Goal: Task Accomplishment & Management: Use online tool/utility

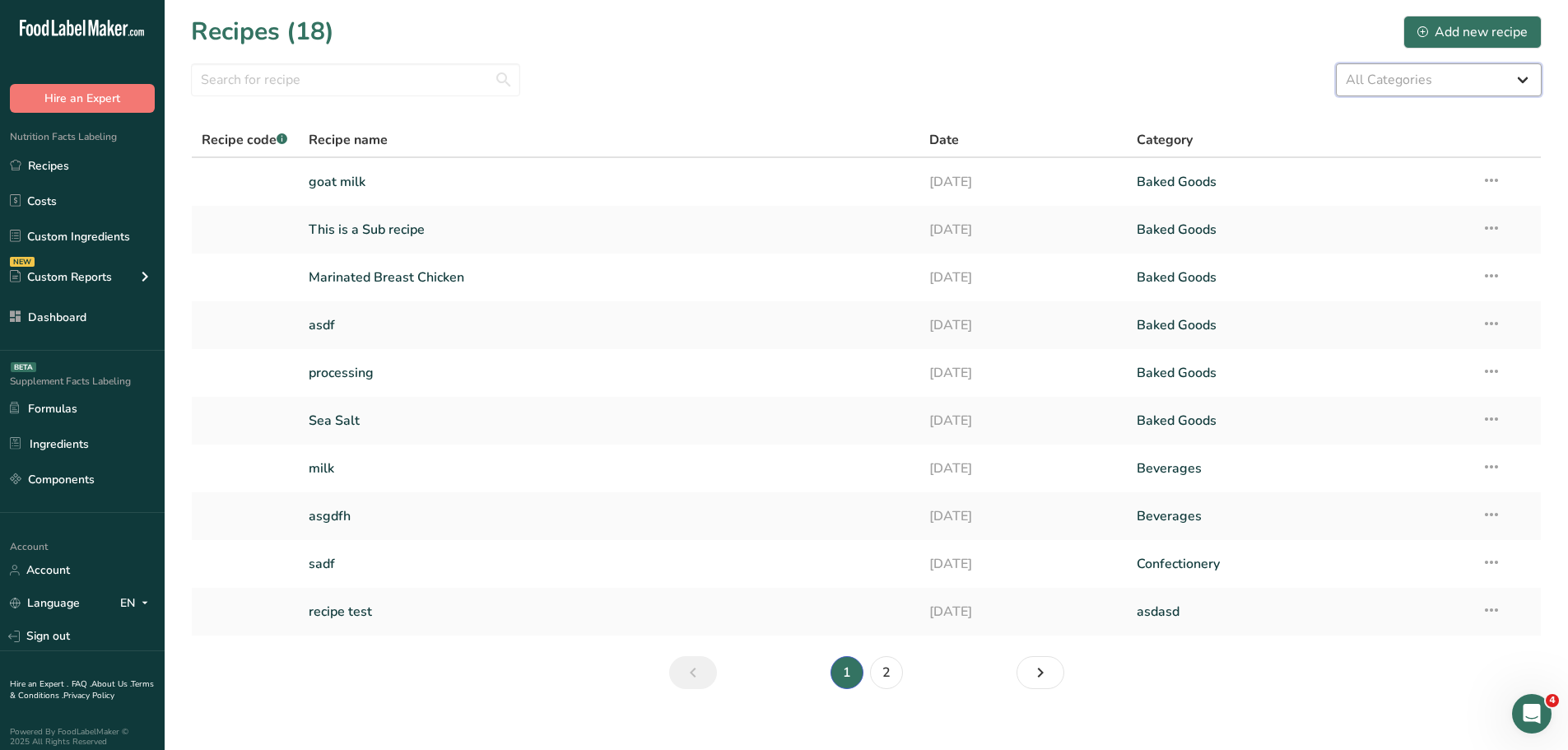
click at [1526, 81] on select "All Categories asdasd Baked Goods Beverages Confectionery Cooked Meals, Salads,…" at bounding box center [1438, 79] width 206 height 33
click at [1154, 71] on div "All Categories asdasd Baked Goods Beverages Confectionery Cooked Meals, Salads,…" at bounding box center [867, 79] width 1351 height 33
click at [1519, 69] on select "All Categories asdasd Baked Goods Beverages Confectionery Cooked Meals, Salads,…" at bounding box center [1438, 79] width 206 height 33
click at [1241, 59] on section "Recipes (18) Add new recipe All Categories asdasd Baked Goods Beverages Confect…" at bounding box center [867, 357] width 1404 height 715
click at [49, 319] on link "Dashboard" at bounding box center [82, 317] width 165 height 32
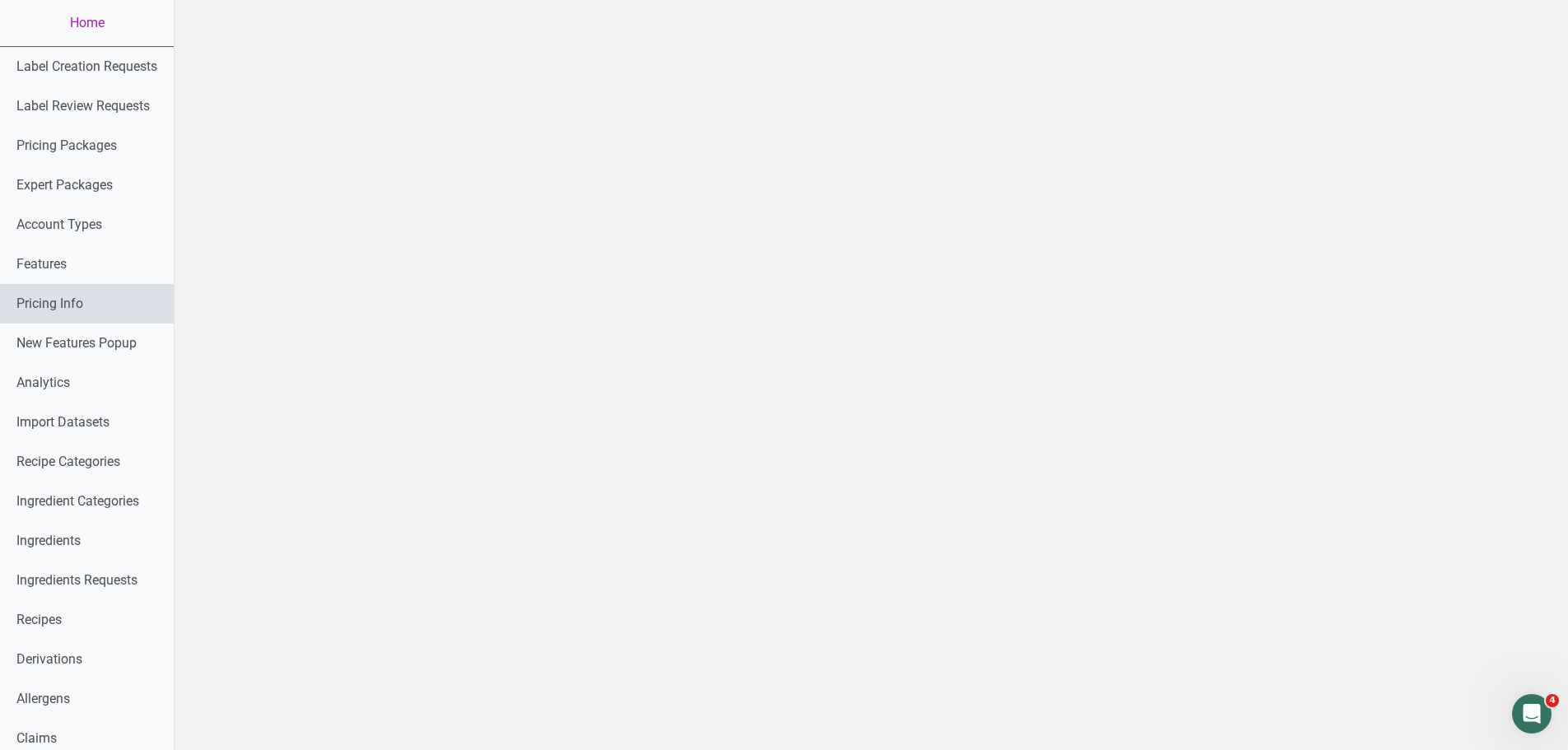
click at [59, 299] on link "Pricing Info" at bounding box center [87, 303] width 173 height 39
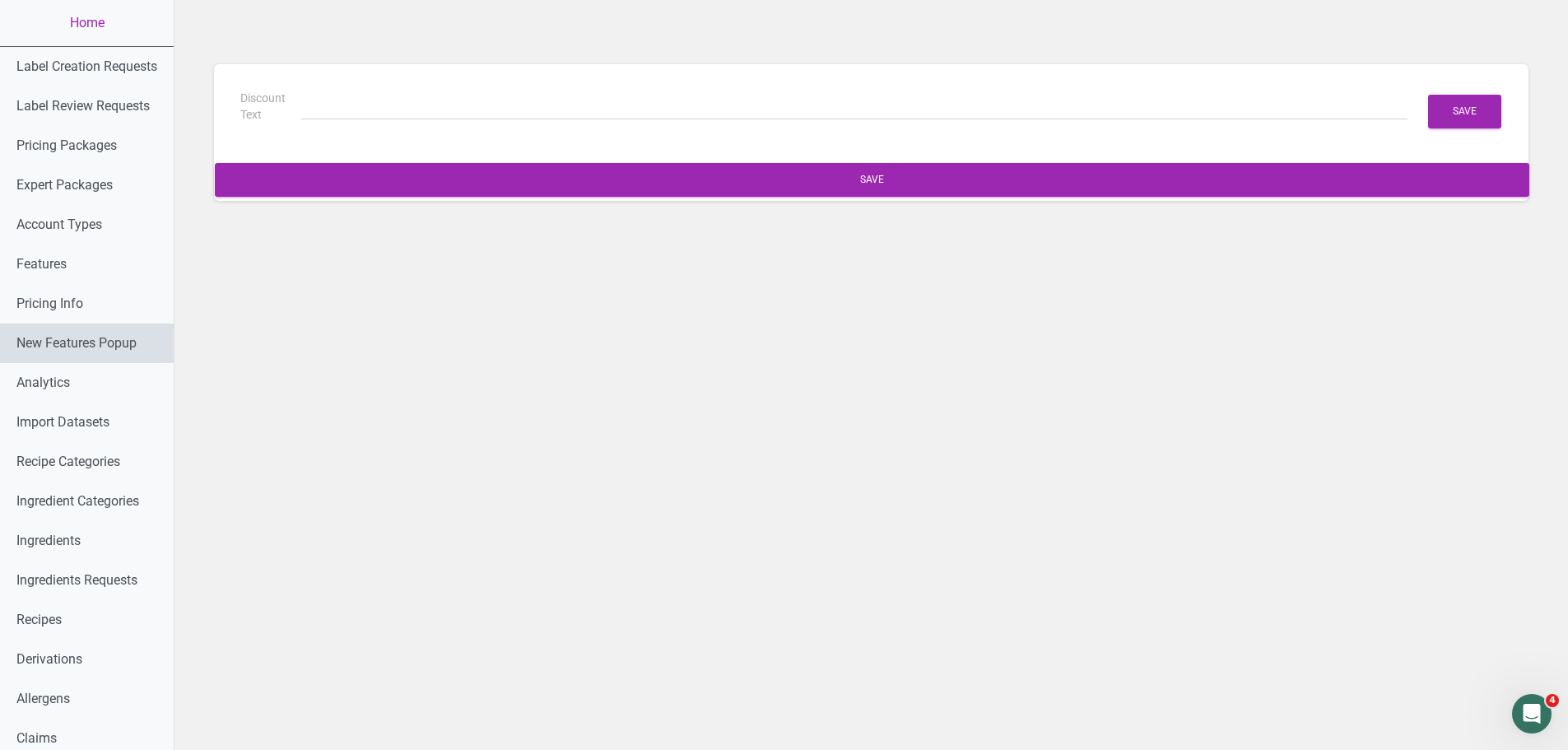
type input "(6 Months Free + 2 Free Nutritional Consultations)"
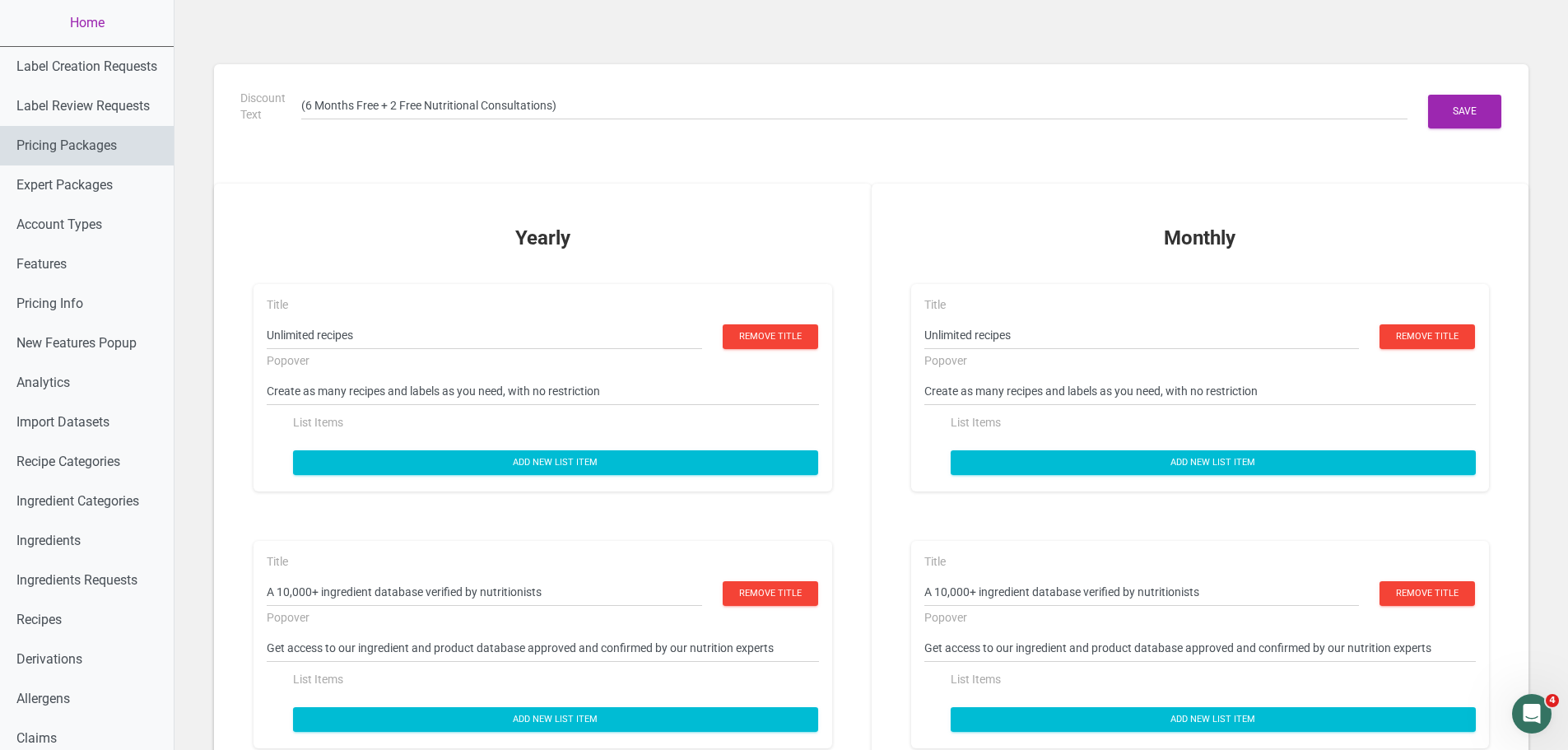
click at [86, 144] on link "Pricing Packages" at bounding box center [87, 146] width 173 height 39
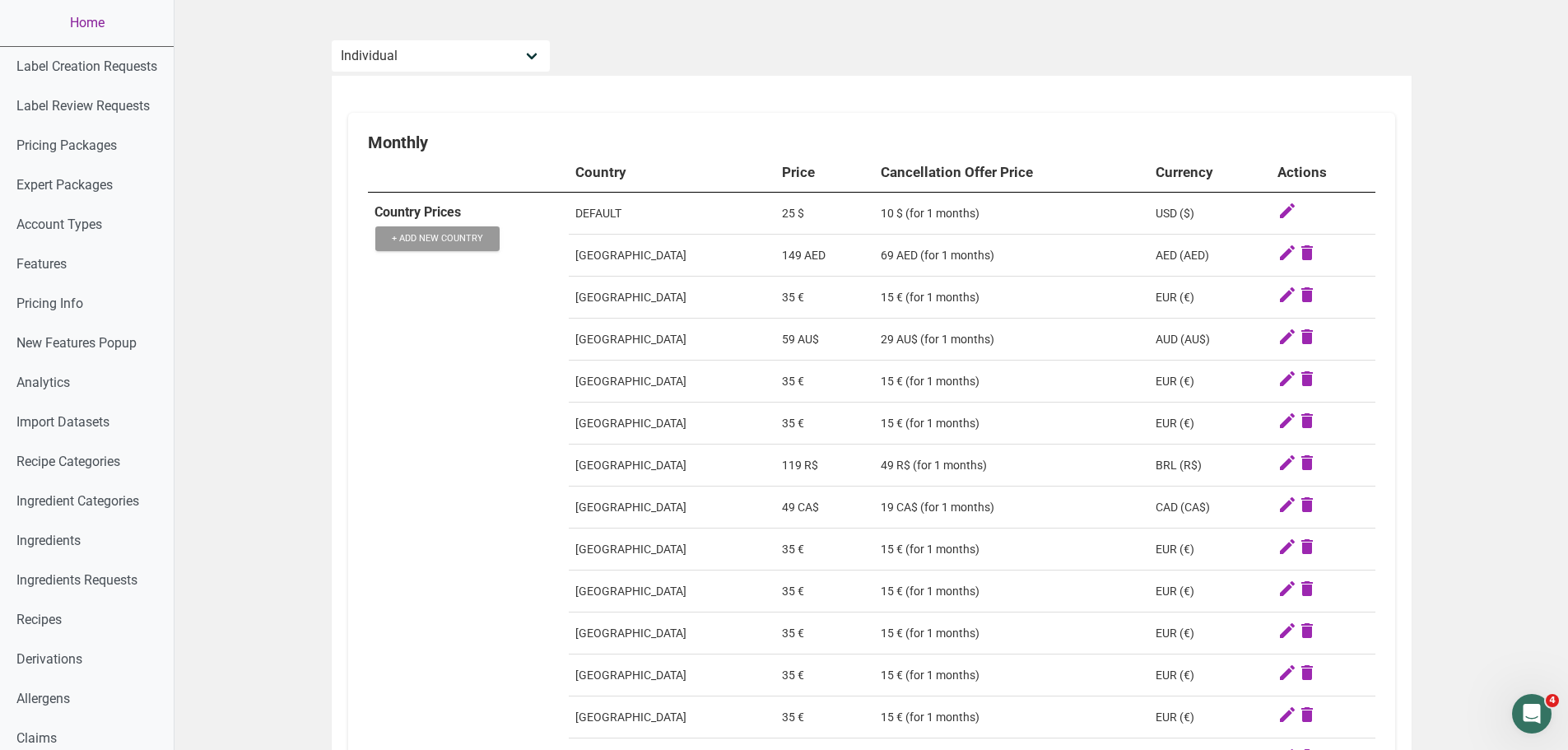
click at [87, 26] on link "Home" at bounding box center [87, 22] width 173 height 46
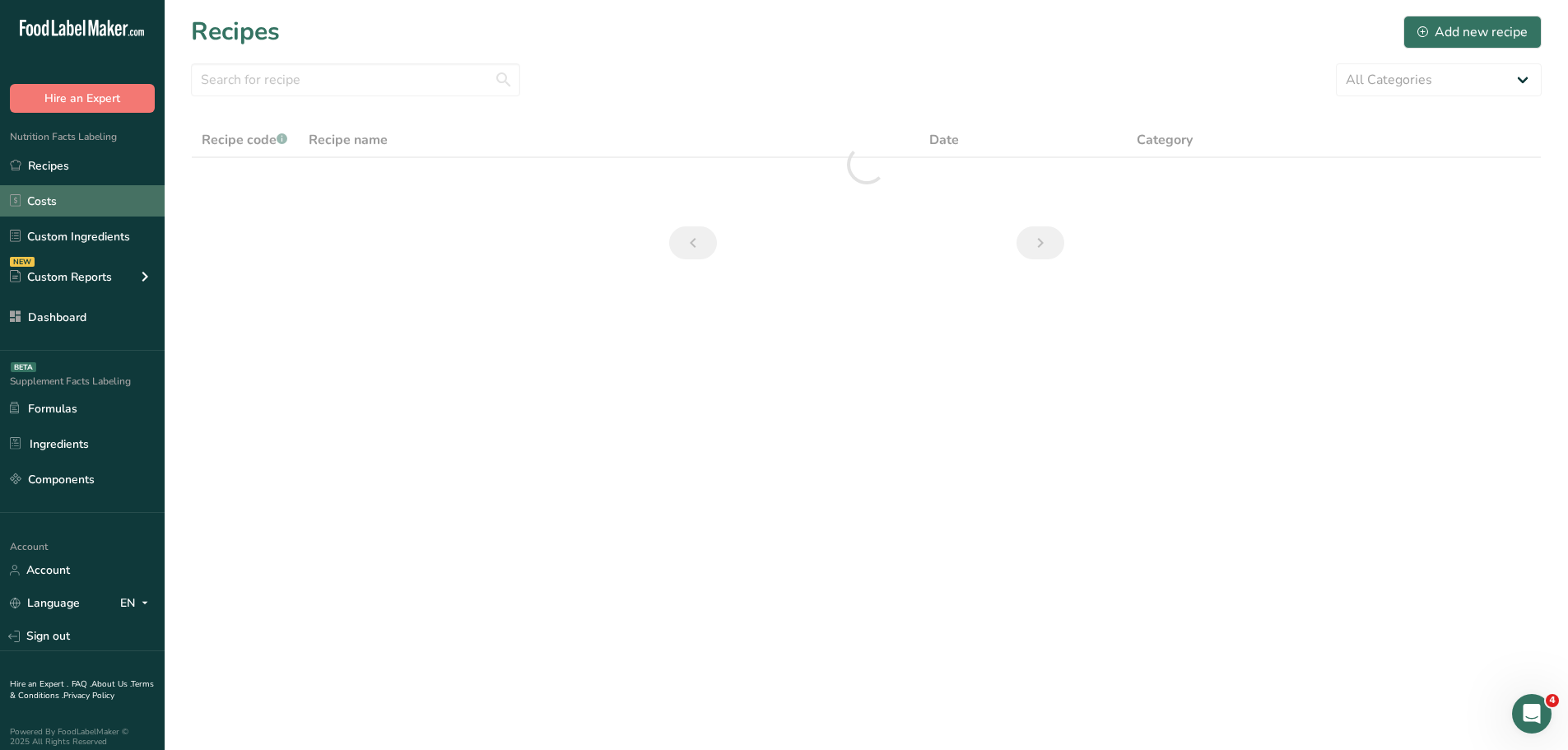
drag, startPoint x: 83, startPoint y: 246, endPoint x: 132, endPoint y: 213, distance: 59.1
click at [83, 246] on link "Custom Ingredients" at bounding box center [82, 237] width 165 height 32
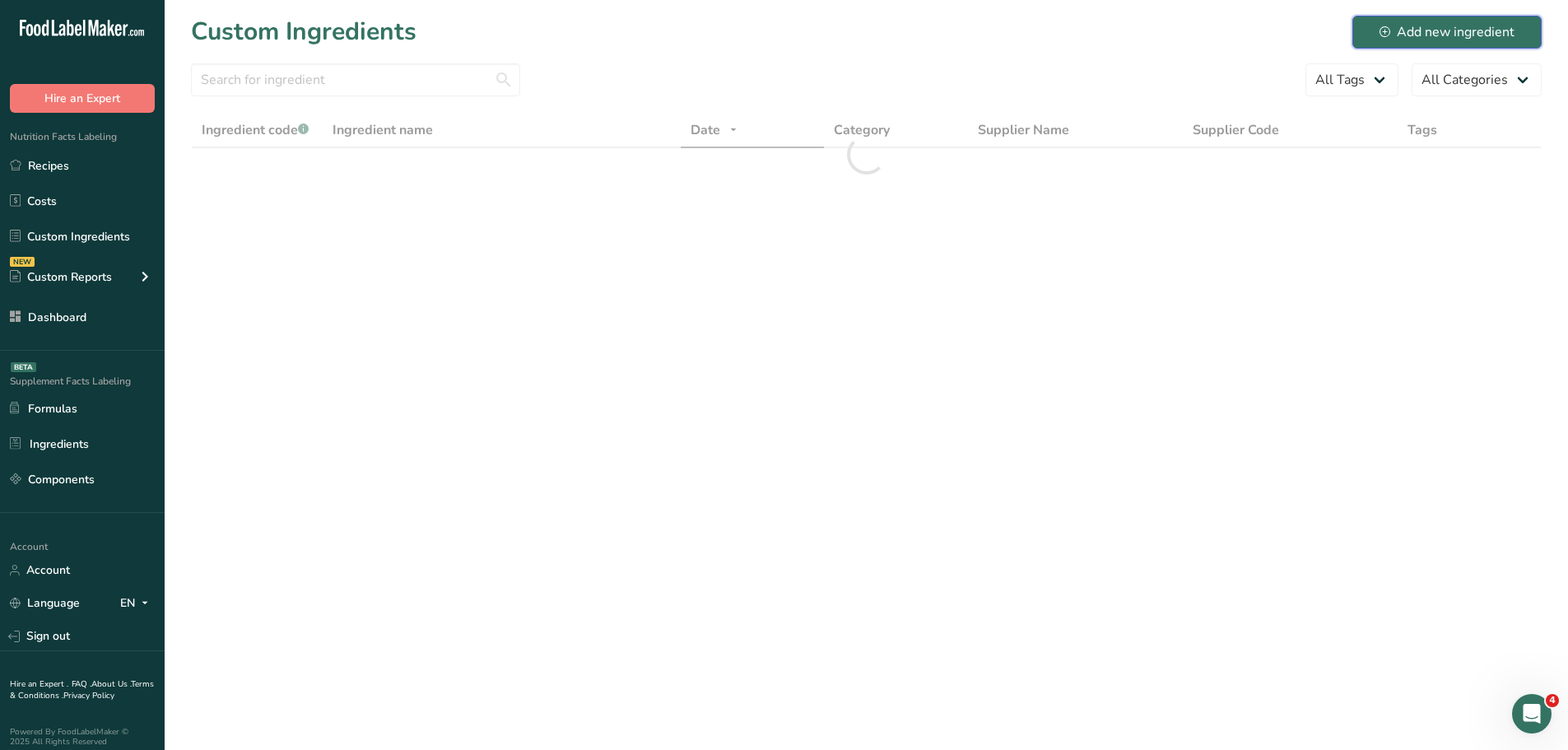
drag, startPoint x: 1412, startPoint y: 20, endPoint x: 1359, endPoint y: 62, distance: 67.6
click at [1412, 20] on button "Add new ingredient" at bounding box center [1447, 32] width 189 height 33
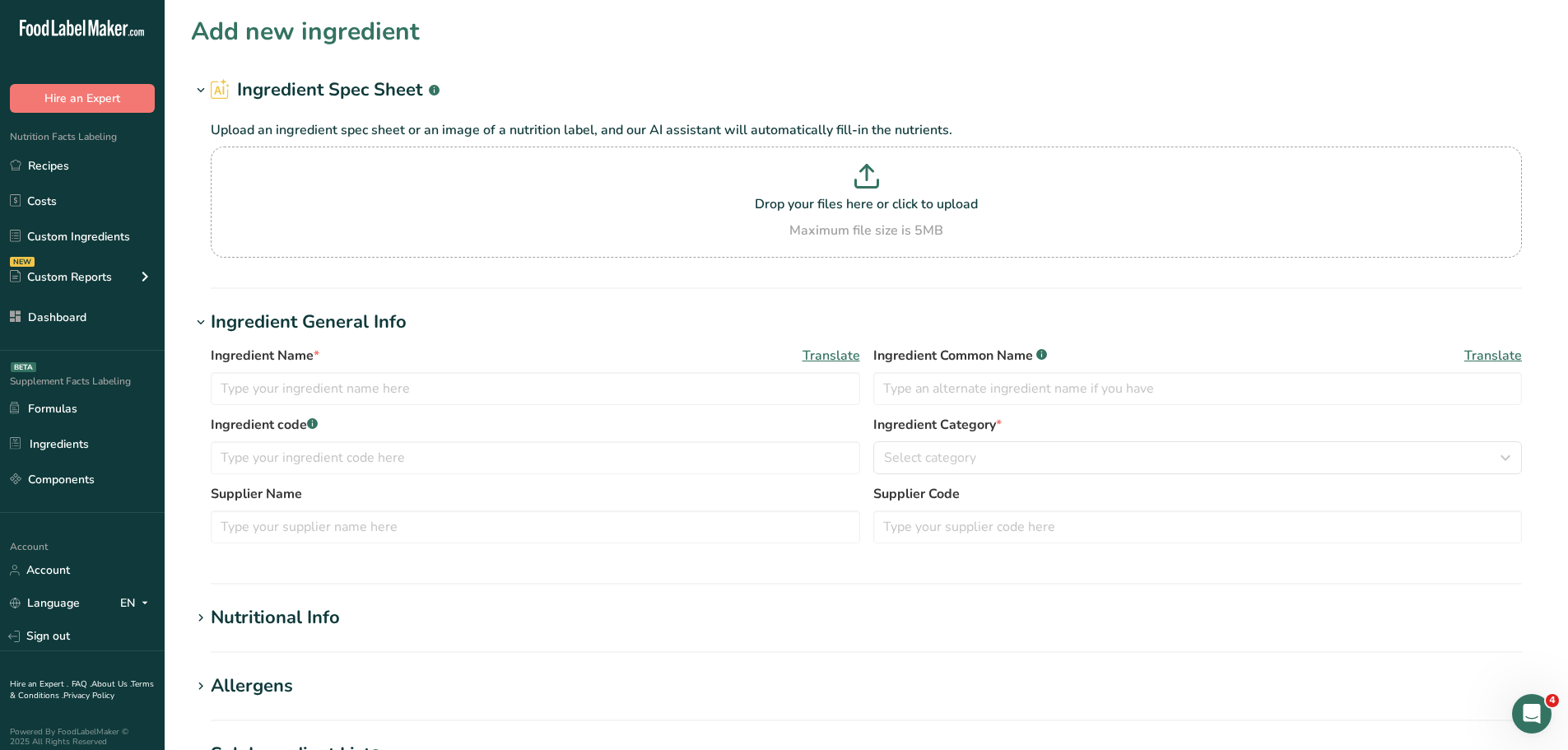
scroll to position [411, 0]
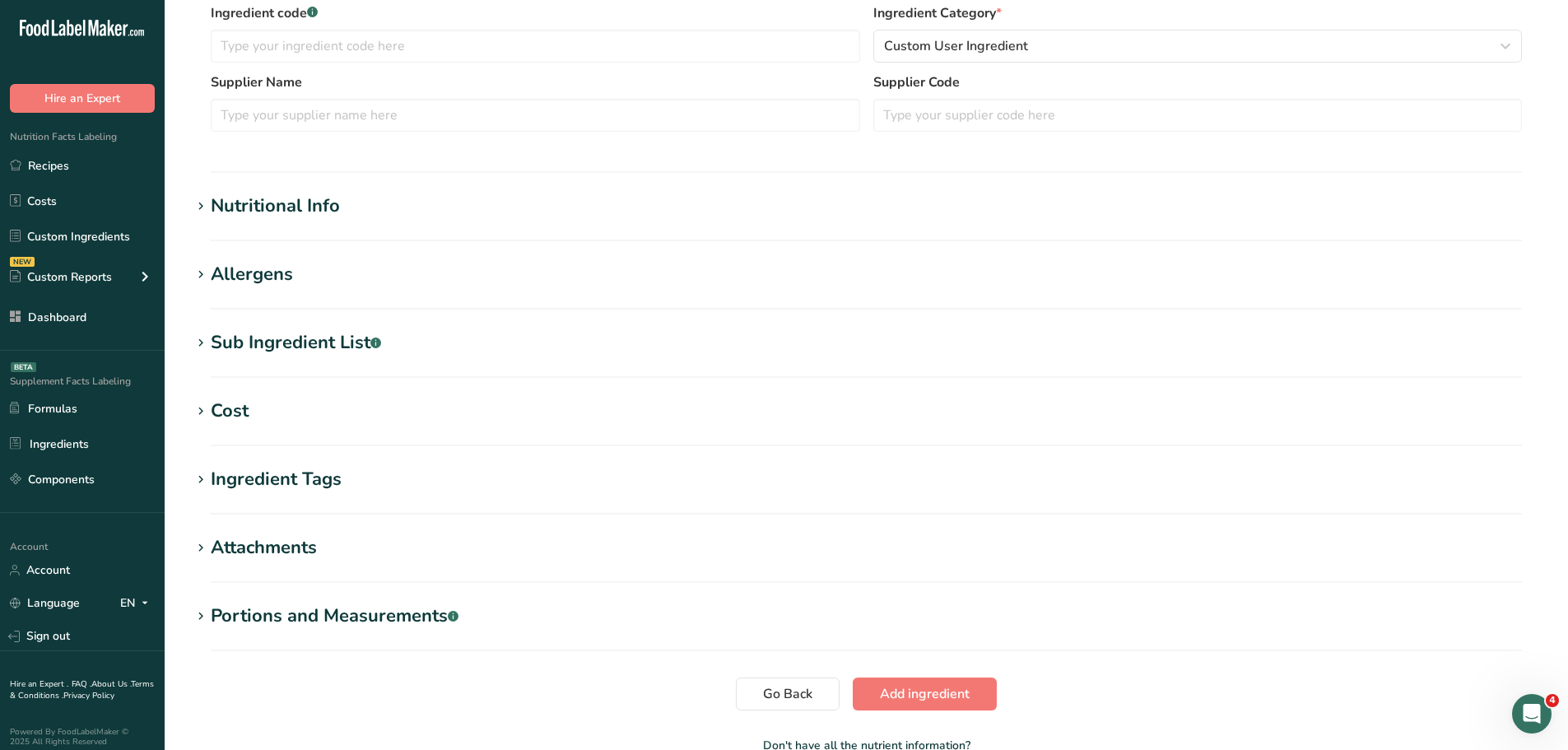
click at [260, 199] on div "Nutritional Info" at bounding box center [275, 206] width 130 height 27
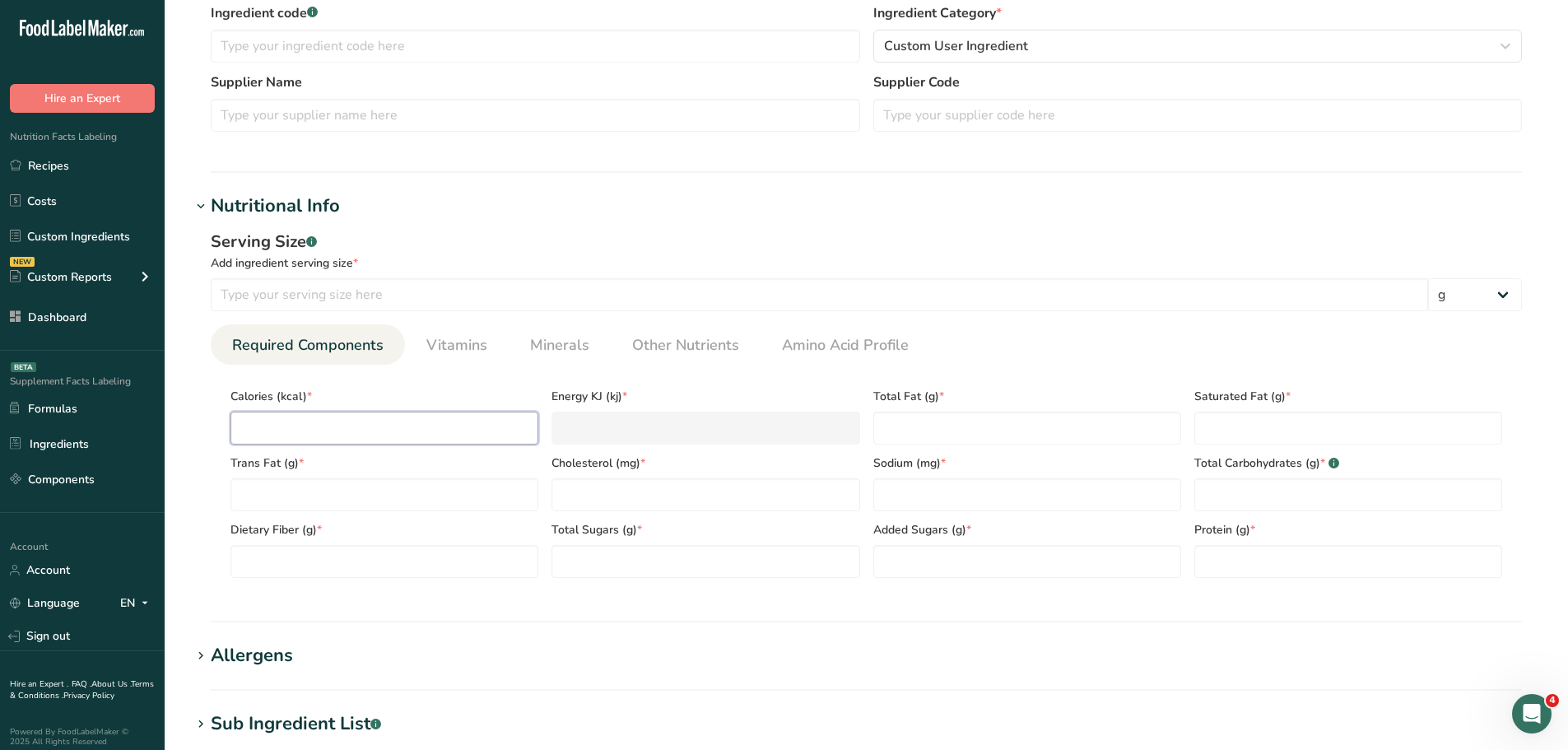
click at [312, 432] on input "number" at bounding box center [384, 427] width 308 height 33
type input "1"
type KJ "4.2"
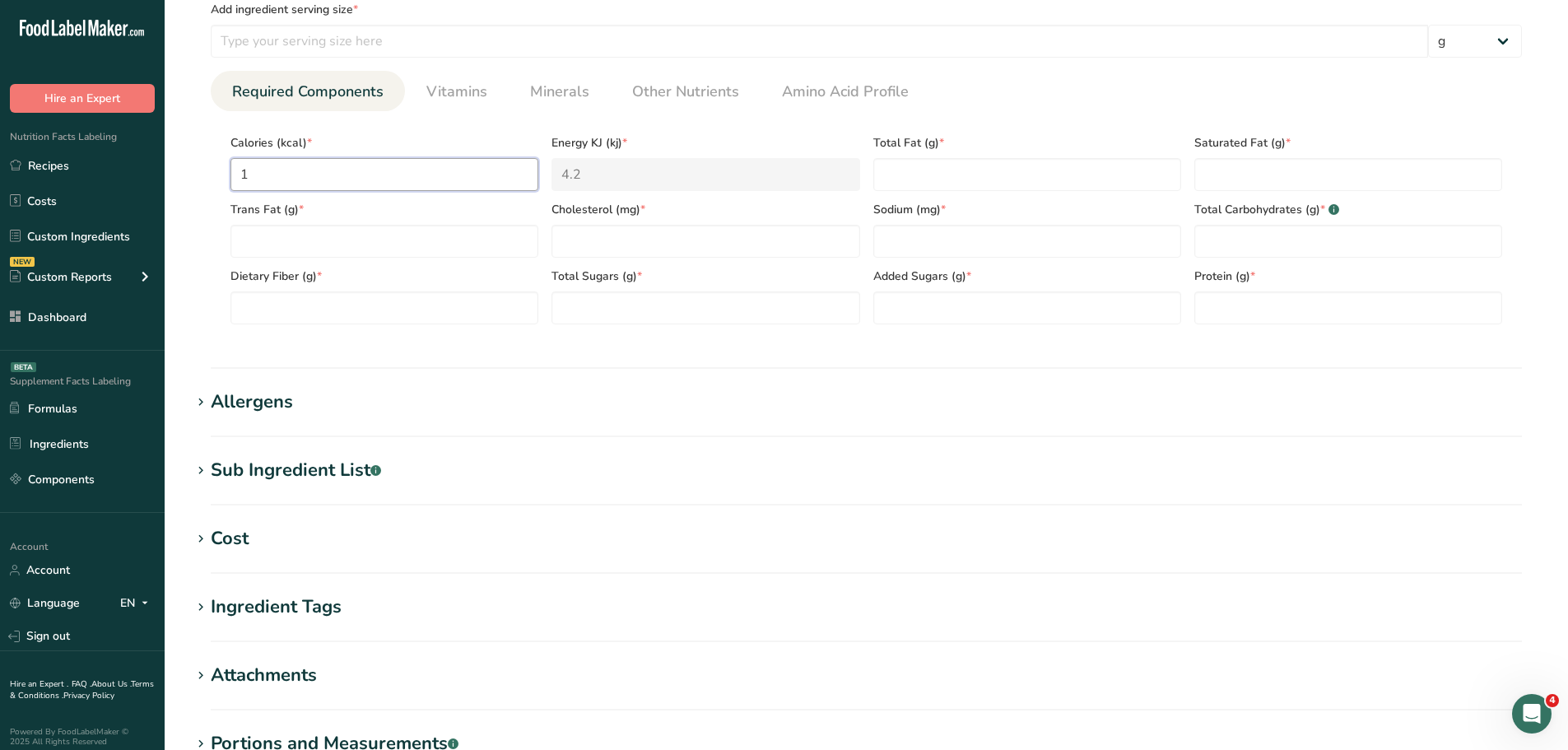
scroll to position [741, 0]
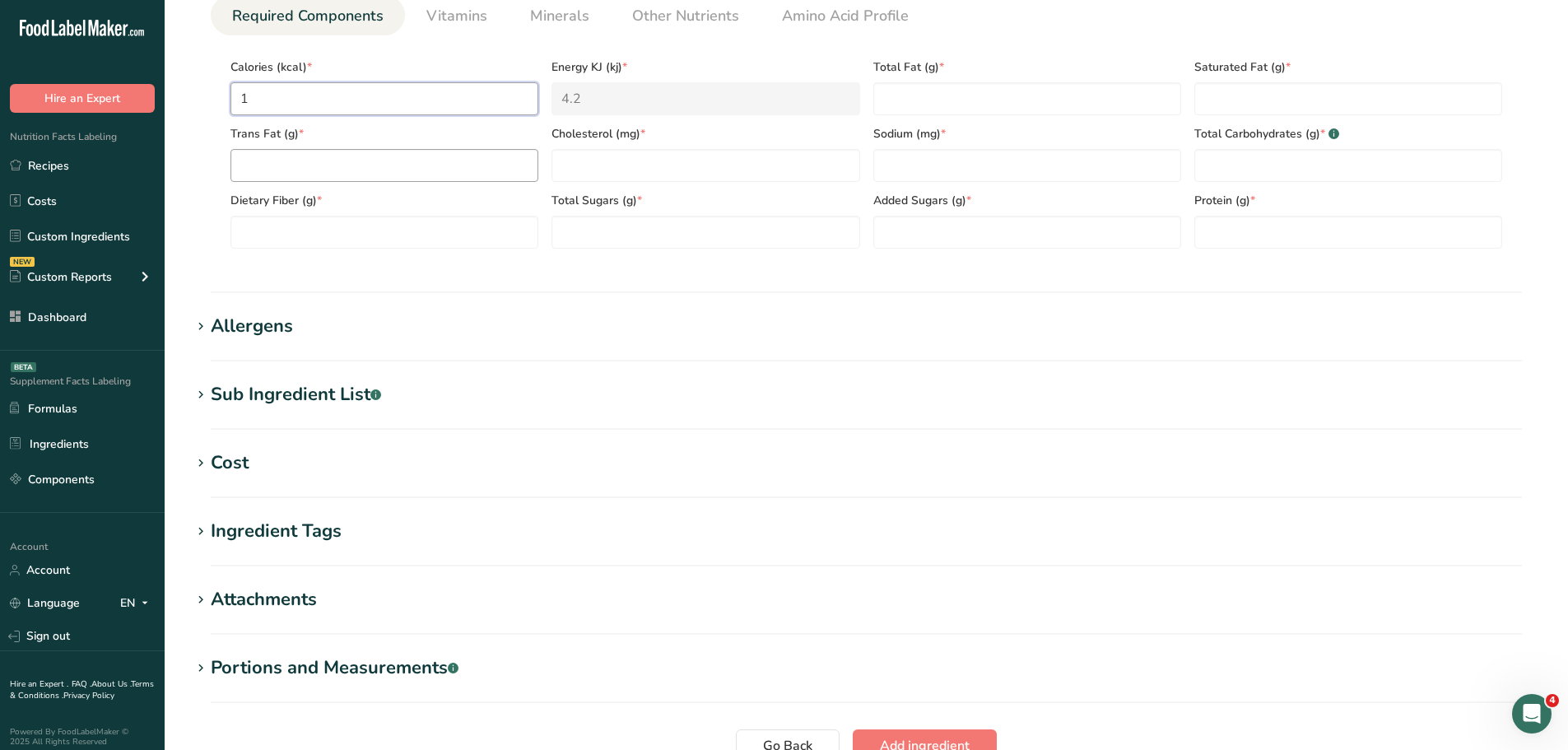
type input "1"
click at [349, 169] on Fat "number" at bounding box center [384, 165] width 308 height 33
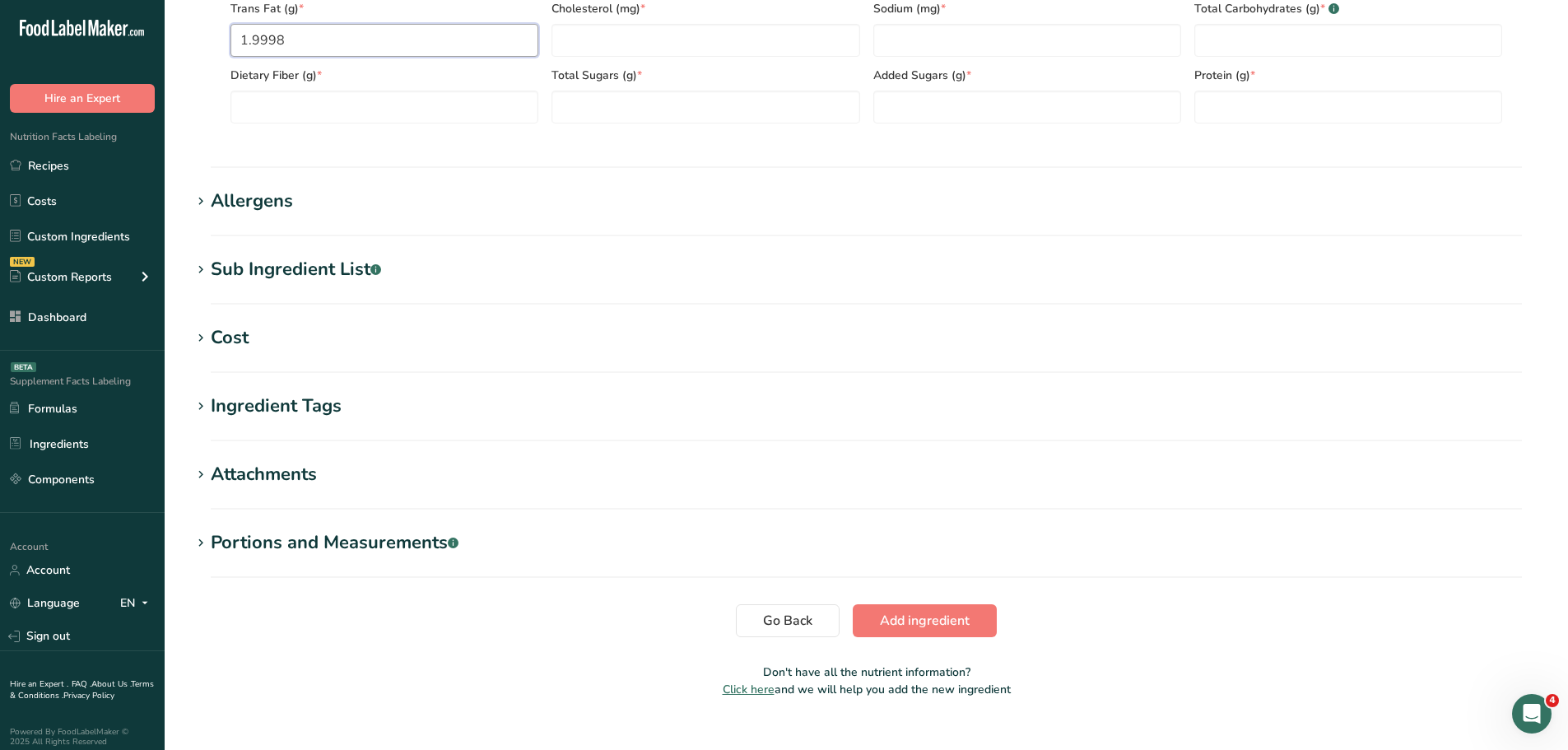
scroll to position [894, 0]
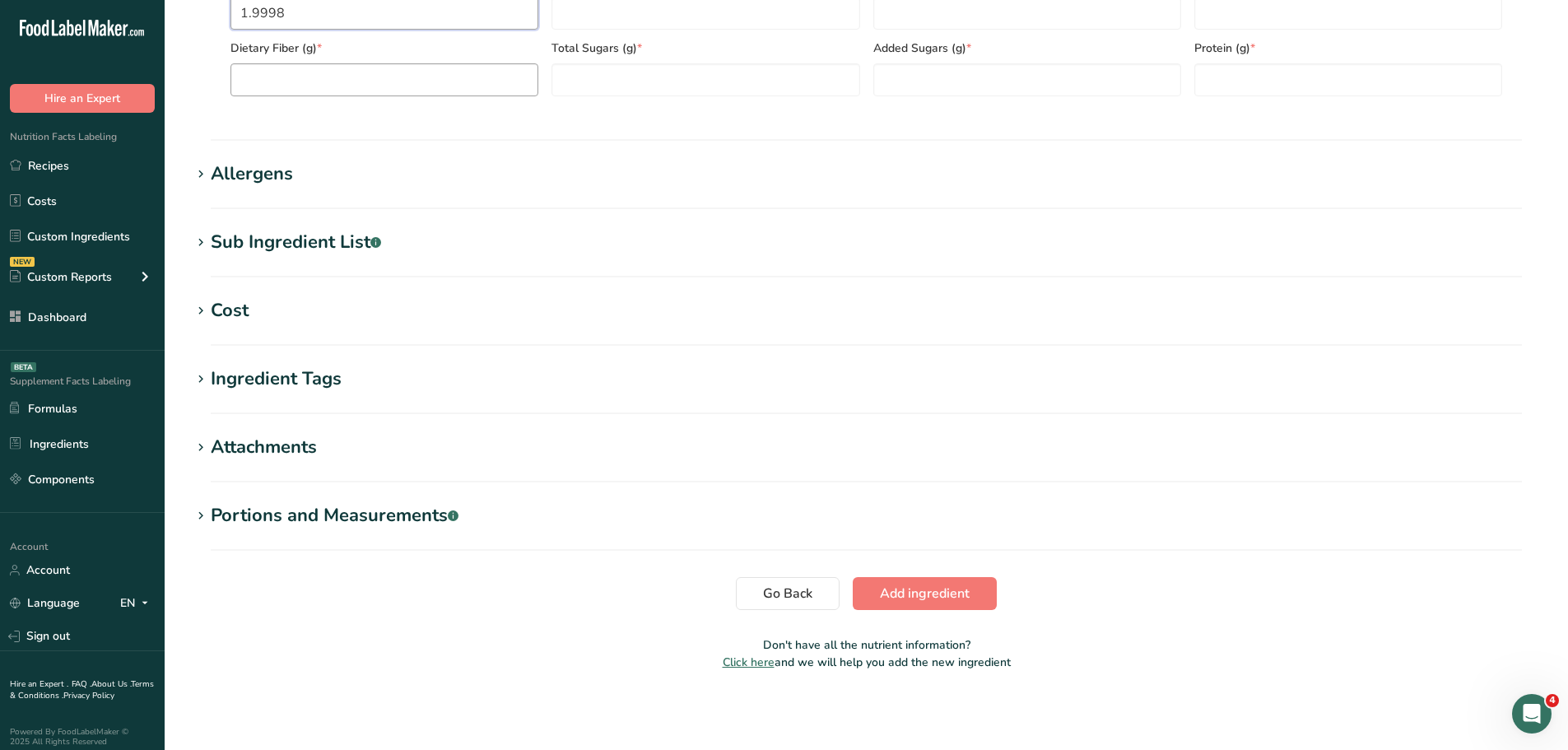
type Fat "1.9998"
click at [340, 80] on Fiber "number" at bounding box center [384, 79] width 308 height 33
type Fiber "1.9995"
click at [911, 586] on span "Add ingredient" at bounding box center [924, 593] width 90 height 20
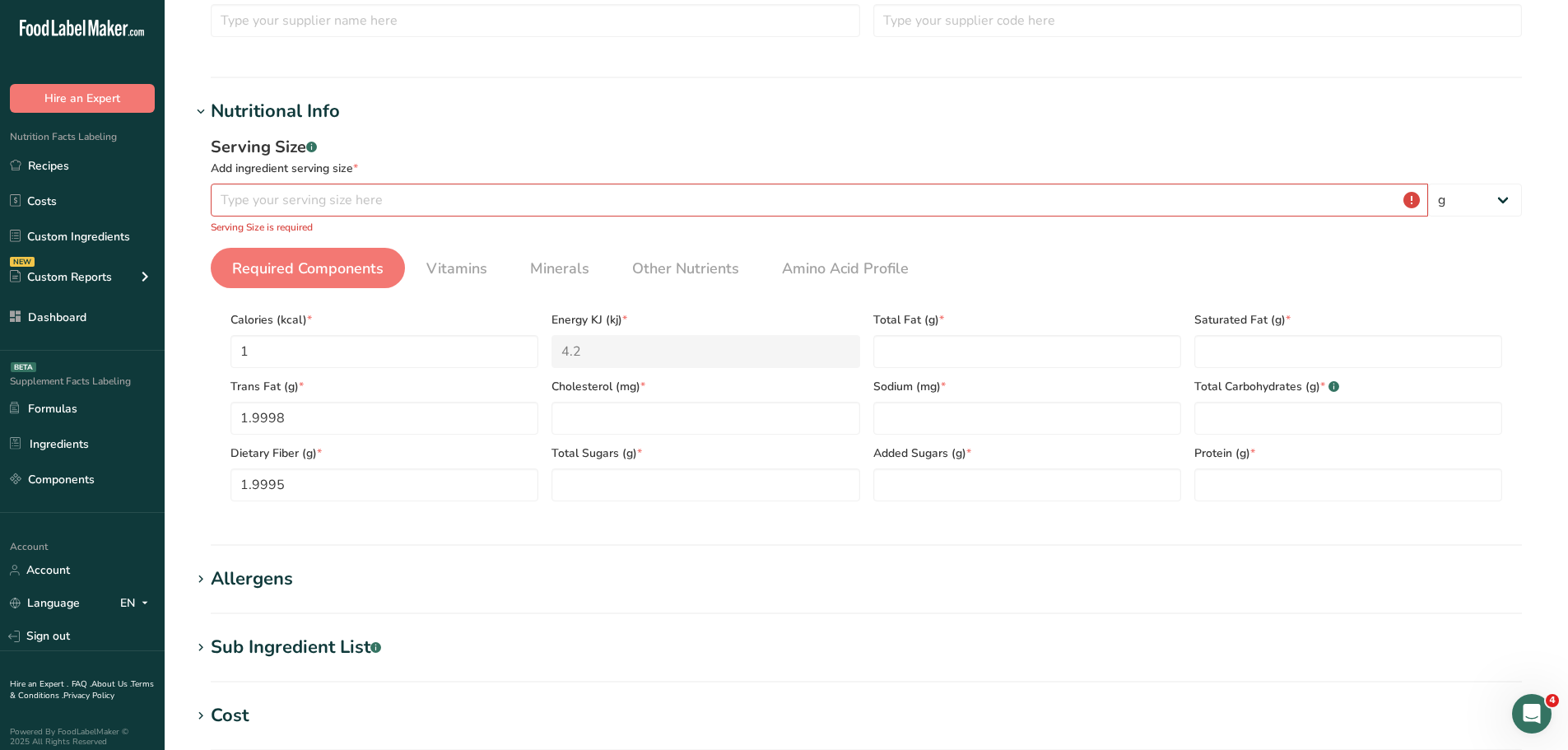
scroll to position [309, 0]
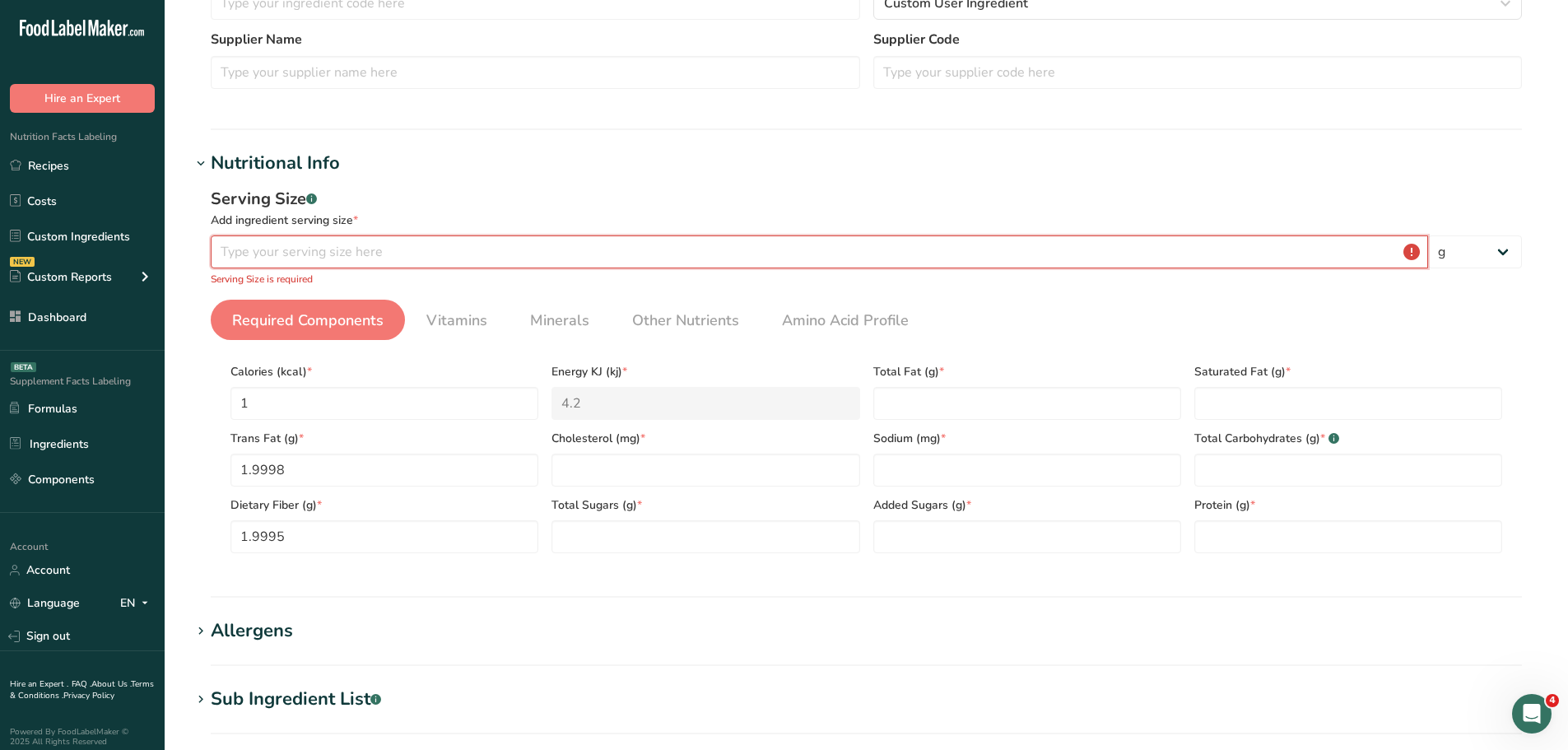
click at [302, 245] on input "number" at bounding box center [819, 251] width 1217 height 33
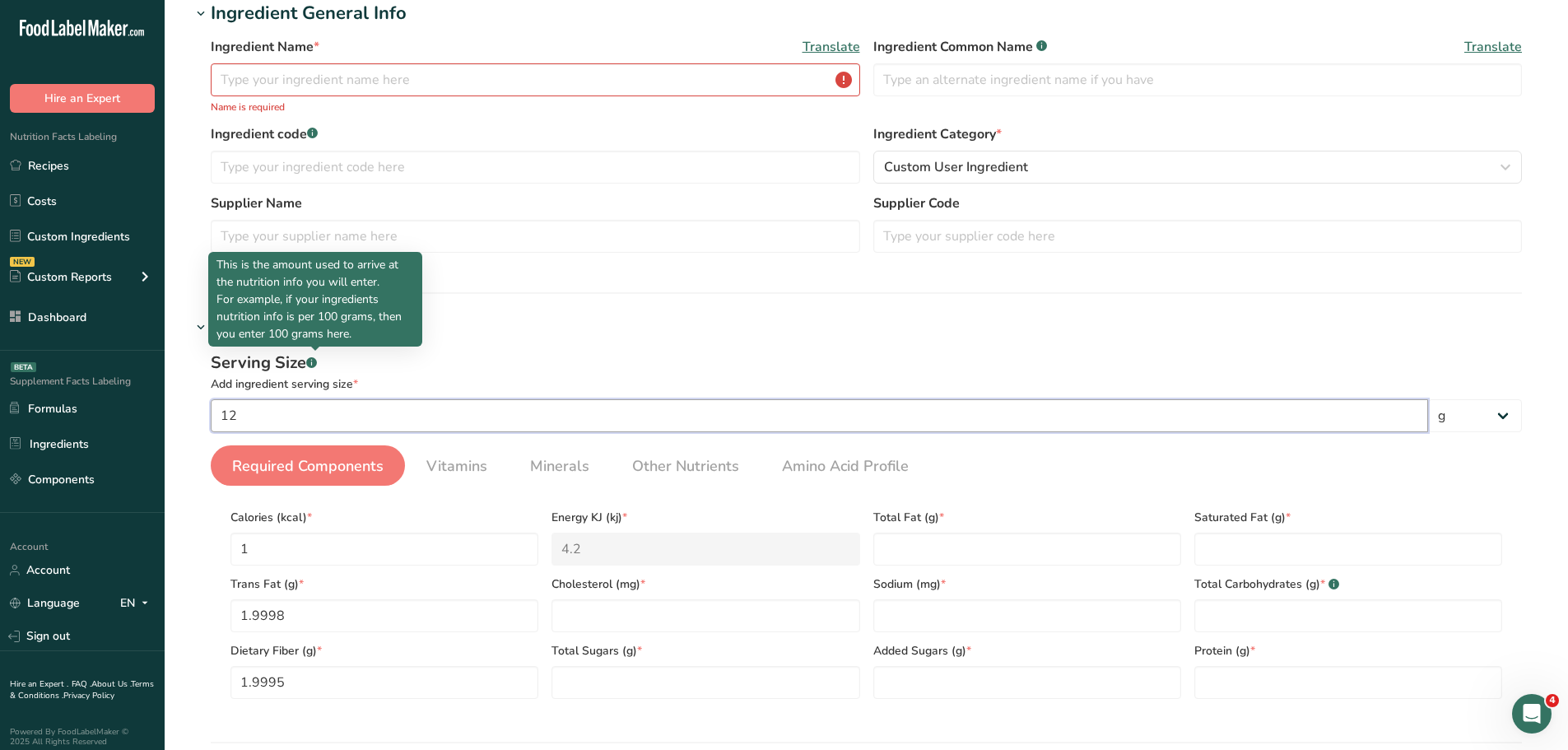
scroll to position [144, 0]
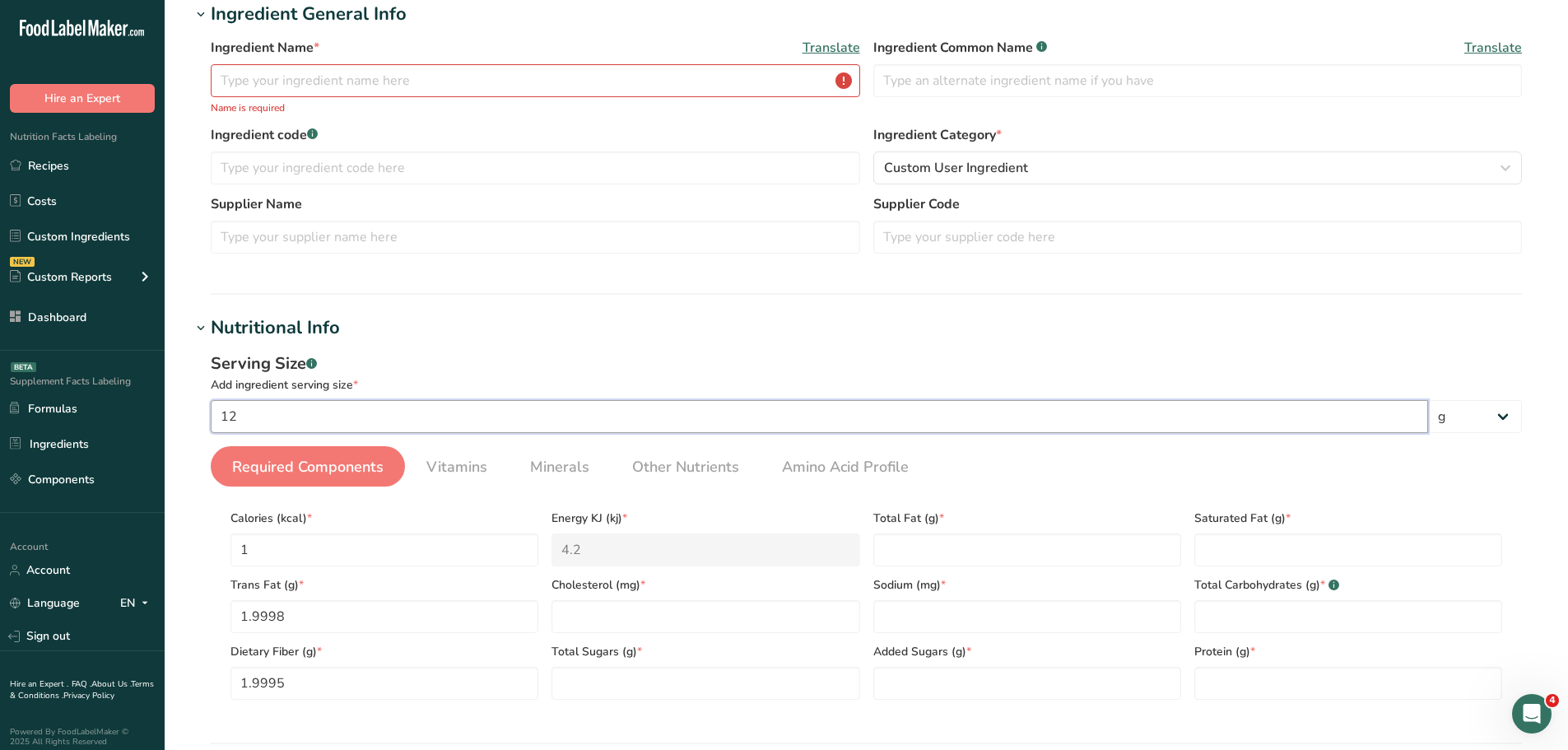
type input "12"
click at [312, 88] on input "text" at bounding box center [535, 80] width 649 height 33
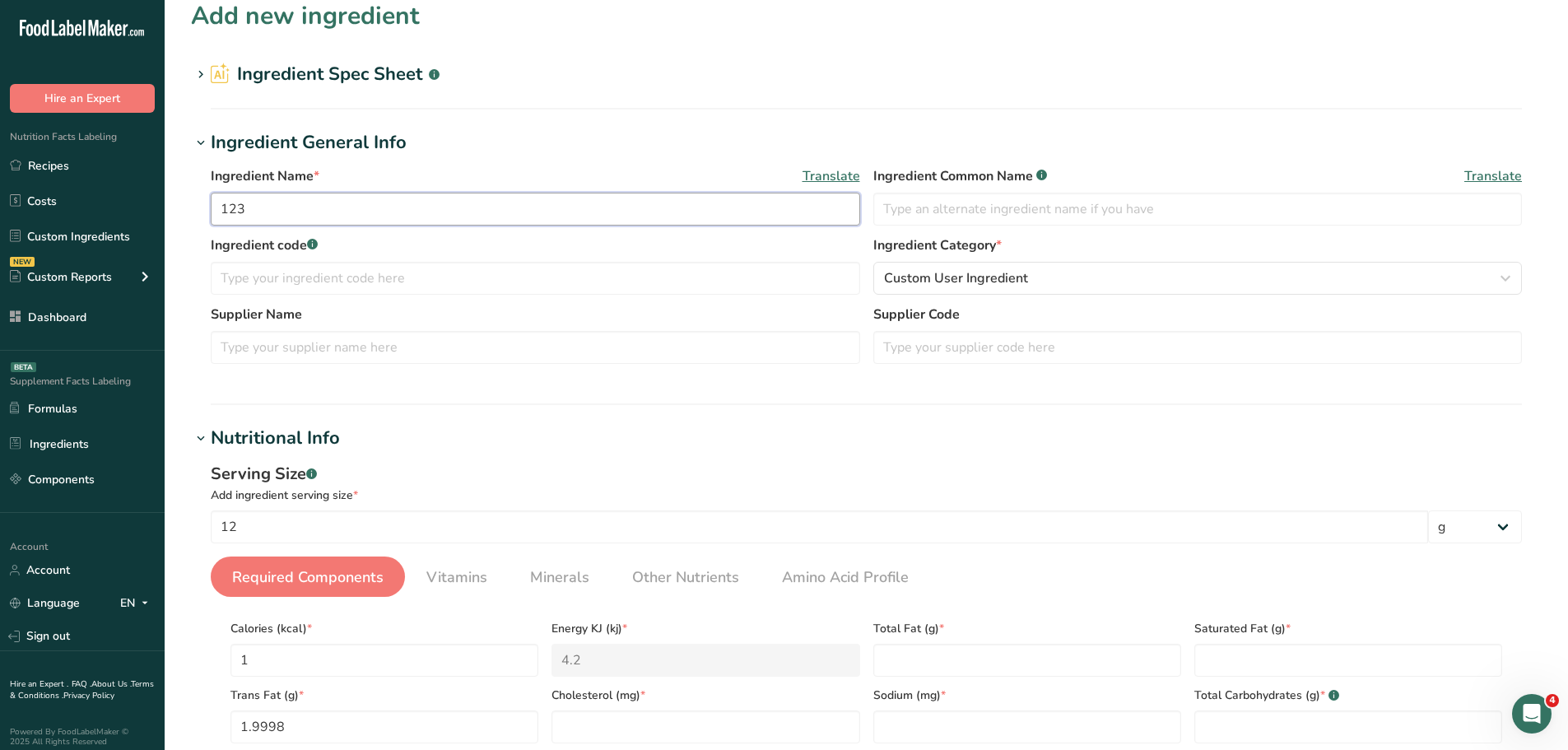
scroll to position [0, 0]
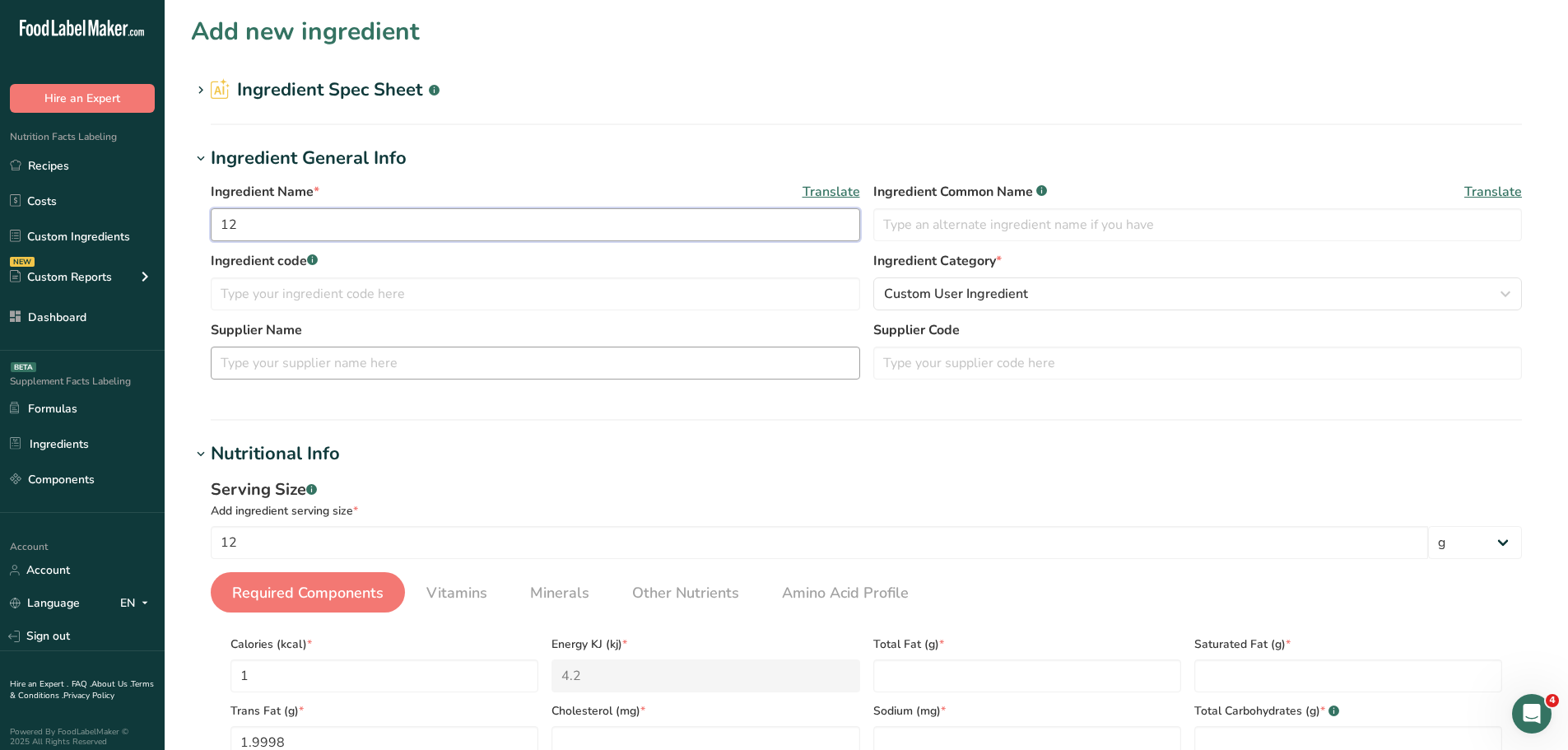
type input "1"
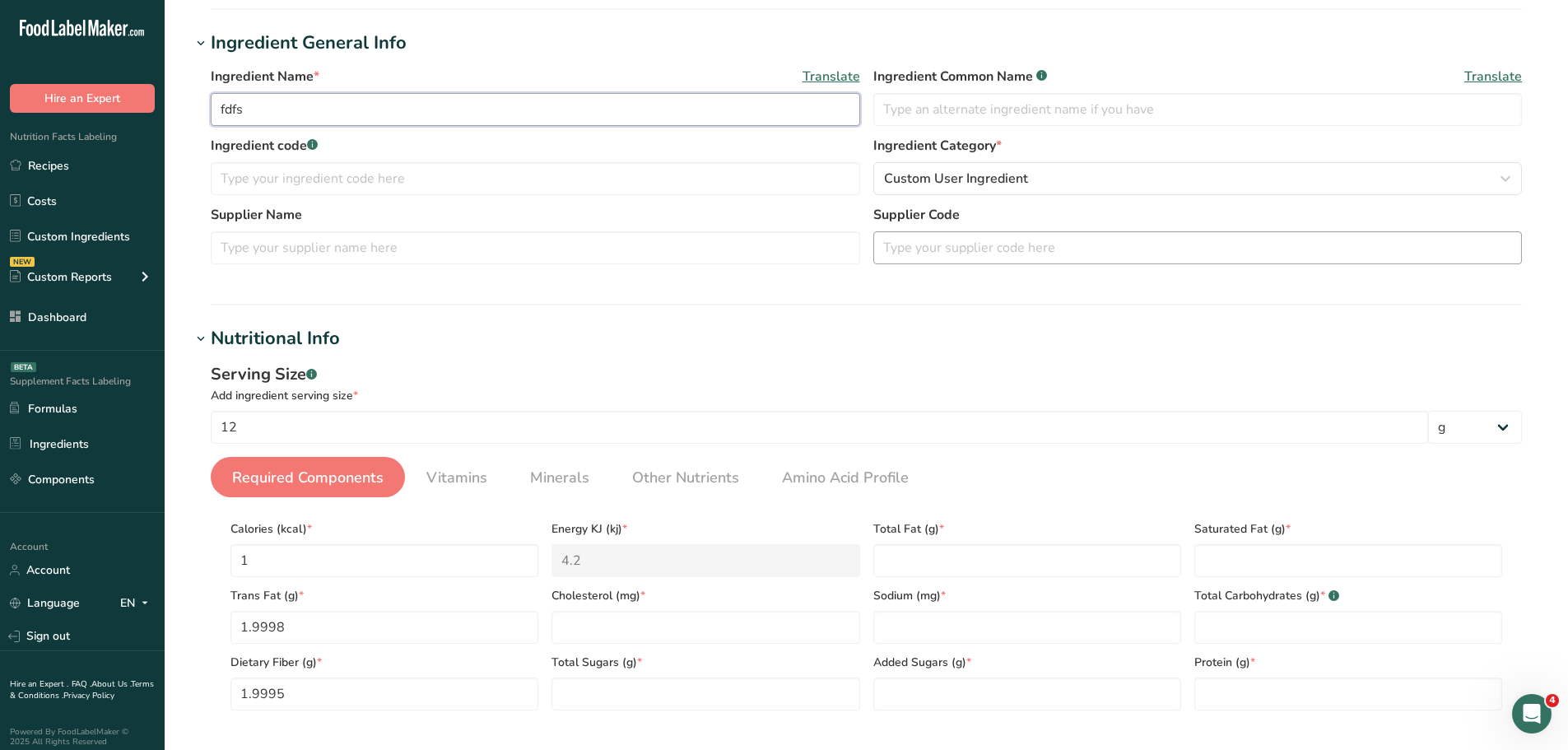
scroll to position [165, 0]
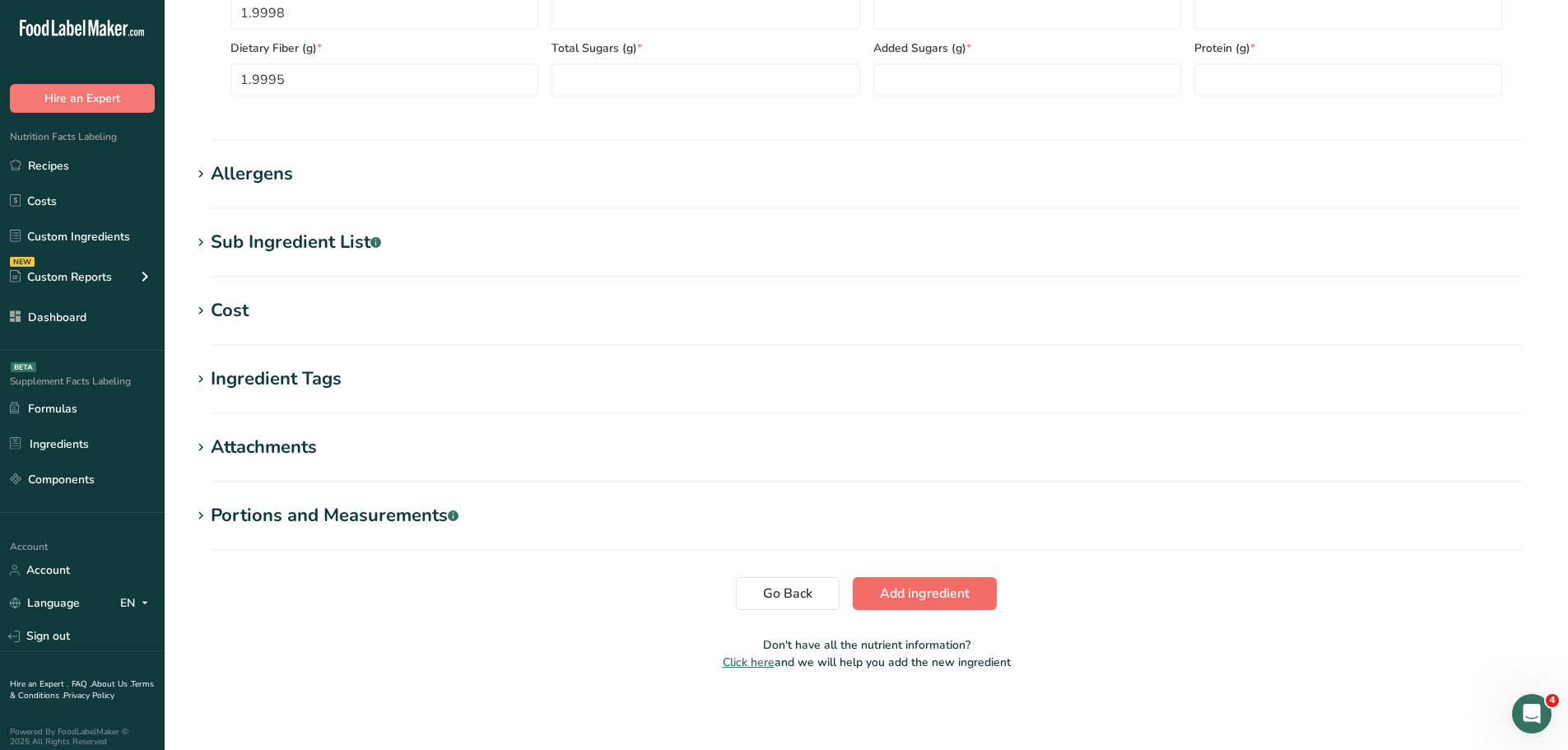
type input "fdfs"
click at [915, 609] on button "Add ingredient" at bounding box center [924, 593] width 144 height 33
click at [936, 603] on span "Add ingredient" at bounding box center [924, 593] width 90 height 20
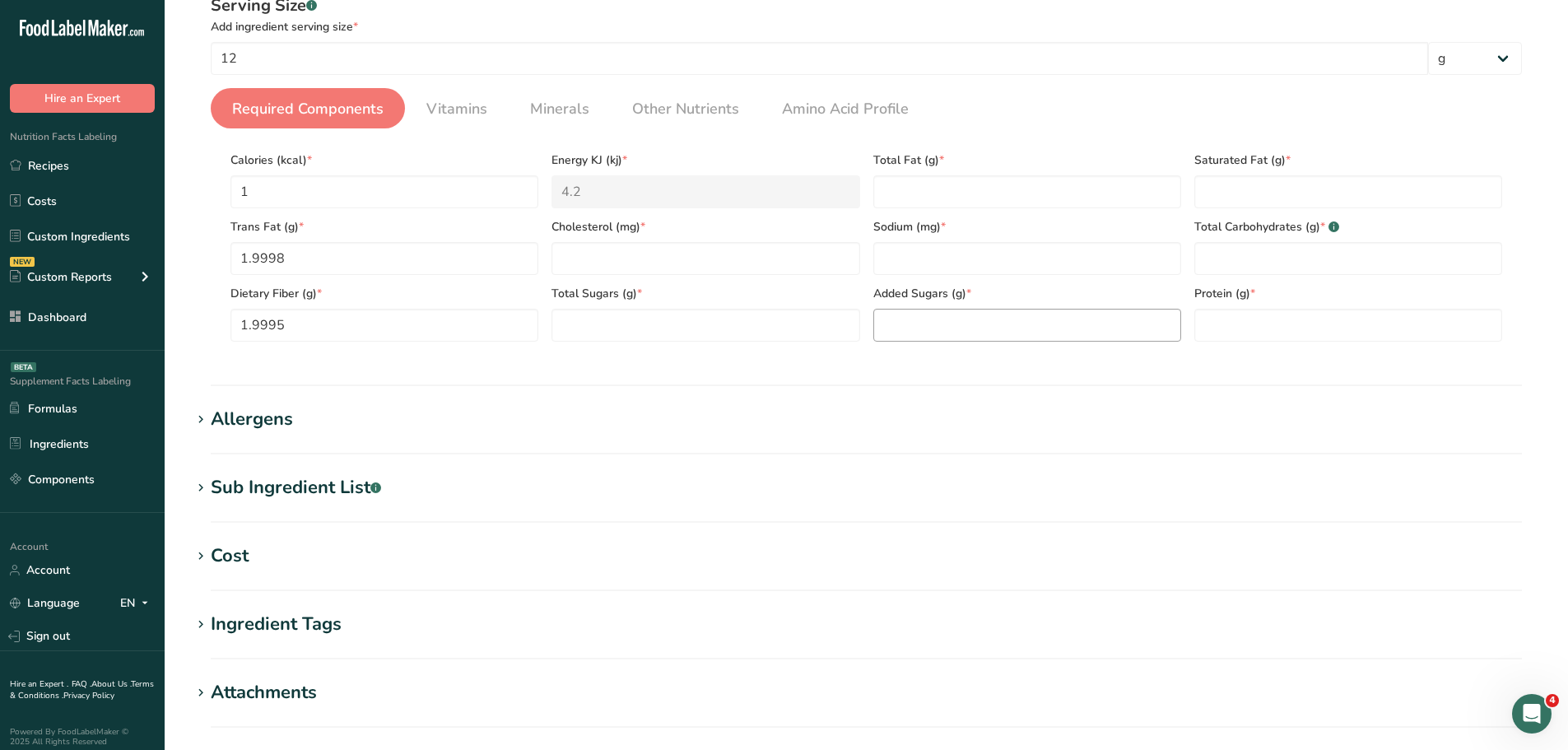
scroll to position [214, 0]
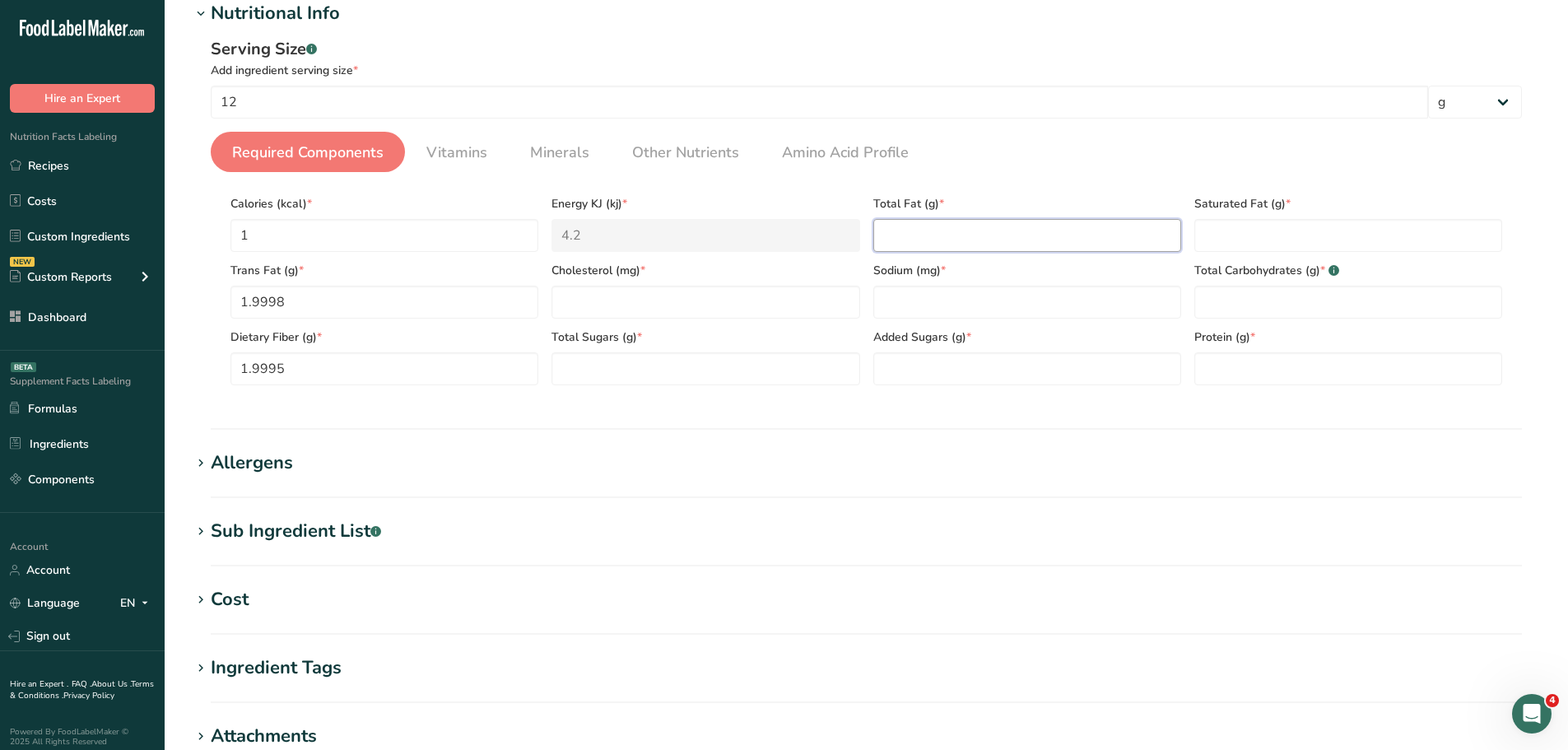
click at [944, 228] on Fat "number" at bounding box center [1027, 235] width 308 height 33
type Fat "123"
click at [1252, 228] on Fat "number" at bounding box center [1349, 235] width 308 height 33
type Fat "123"
click at [1218, 297] on Carbohydrates "number" at bounding box center [1349, 301] width 308 height 33
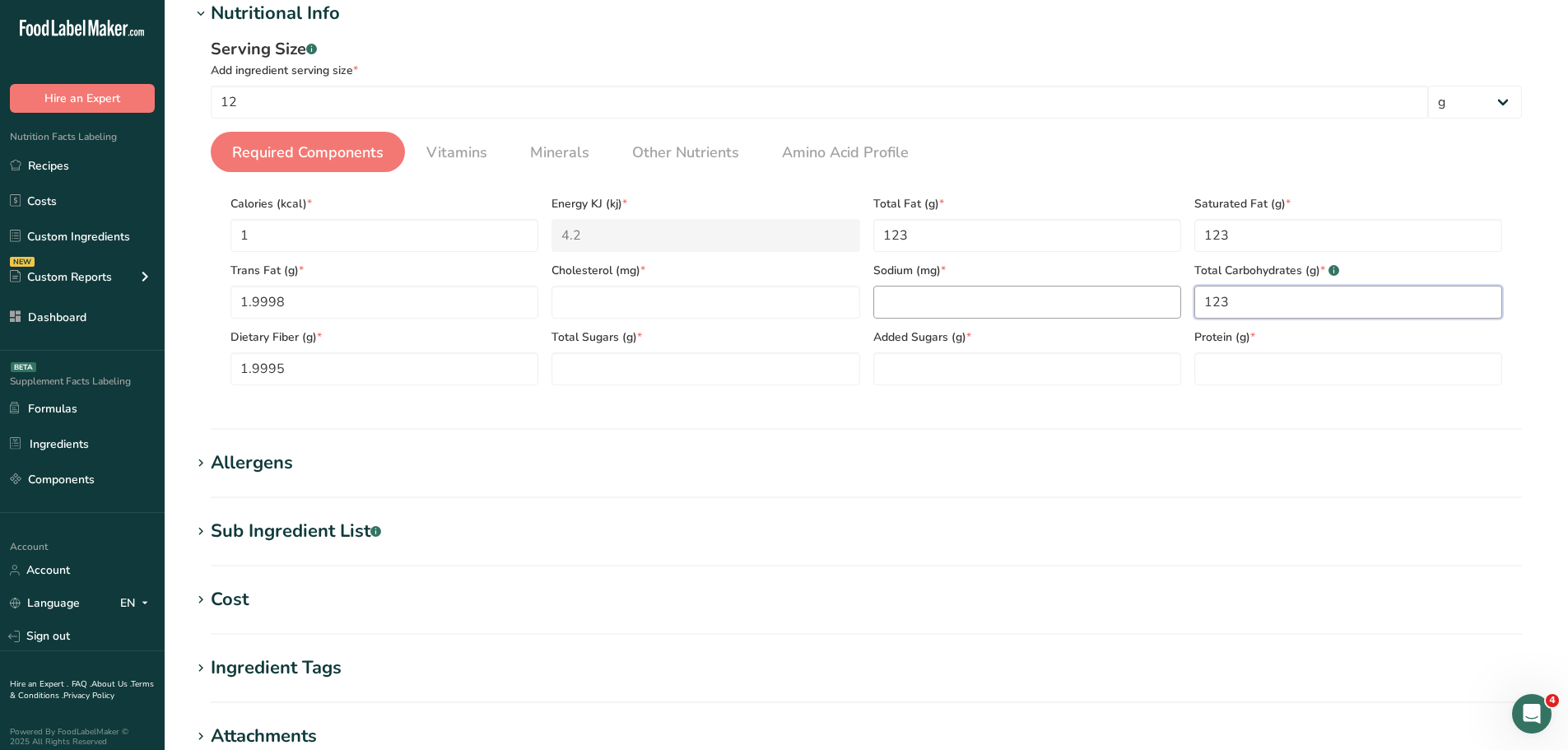
type Carbohydrates "123"
click at [968, 315] on input "number" at bounding box center [1027, 301] width 308 height 33
type input "123"
click at [584, 305] on input "number" at bounding box center [705, 301] width 308 height 33
type input "123"
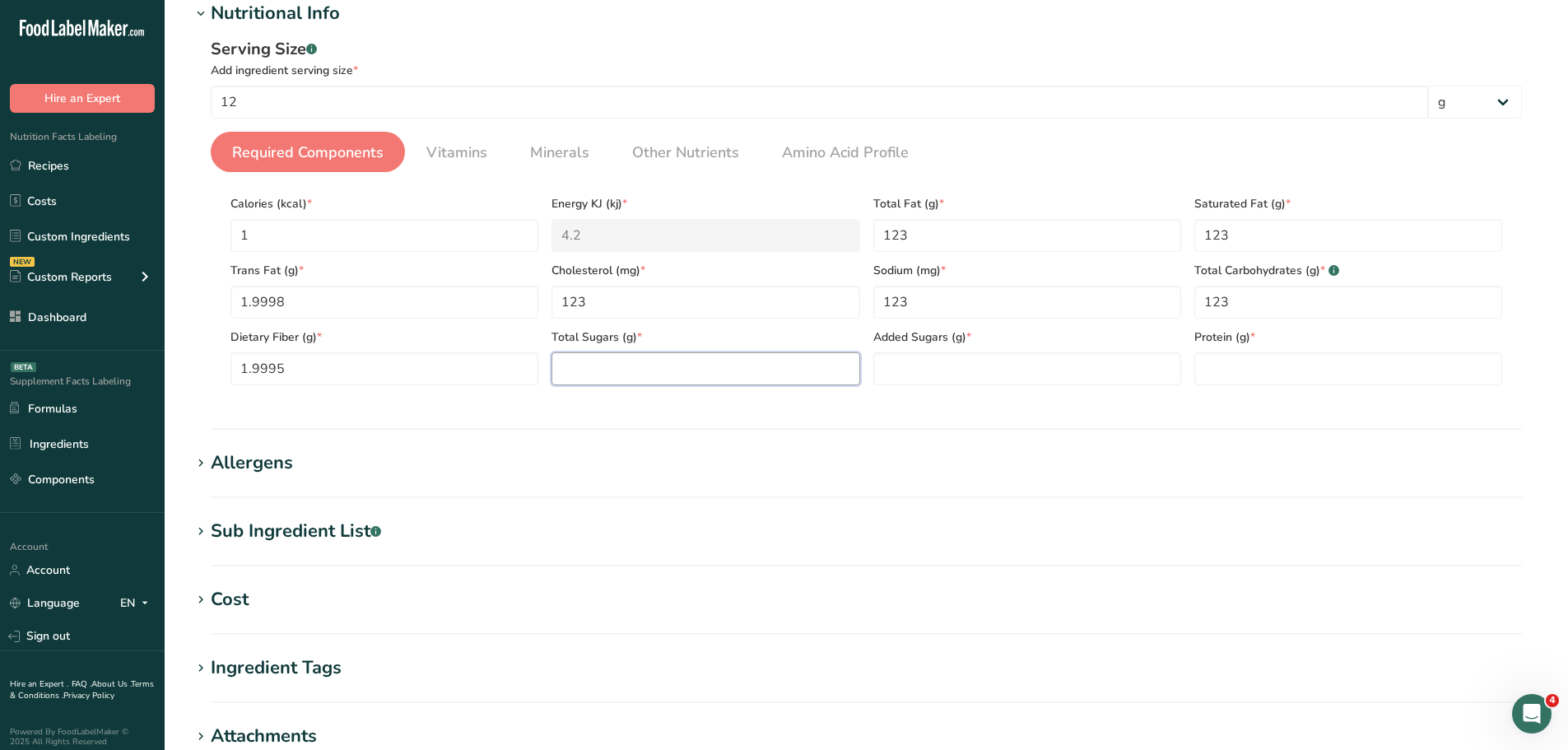
click at [624, 375] on Sugars "number" at bounding box center [705, 368] width 308 height 33
type Sugars "123"
drag, startPoint x: 1042, startPoint y: 382, endPoint x: 1060, endPoint y: 382, distance: 18.0
click at [1042, 382] on Sugars "number" at bounding box center [1027, 368] width 308 height 33
type Sugars "123"
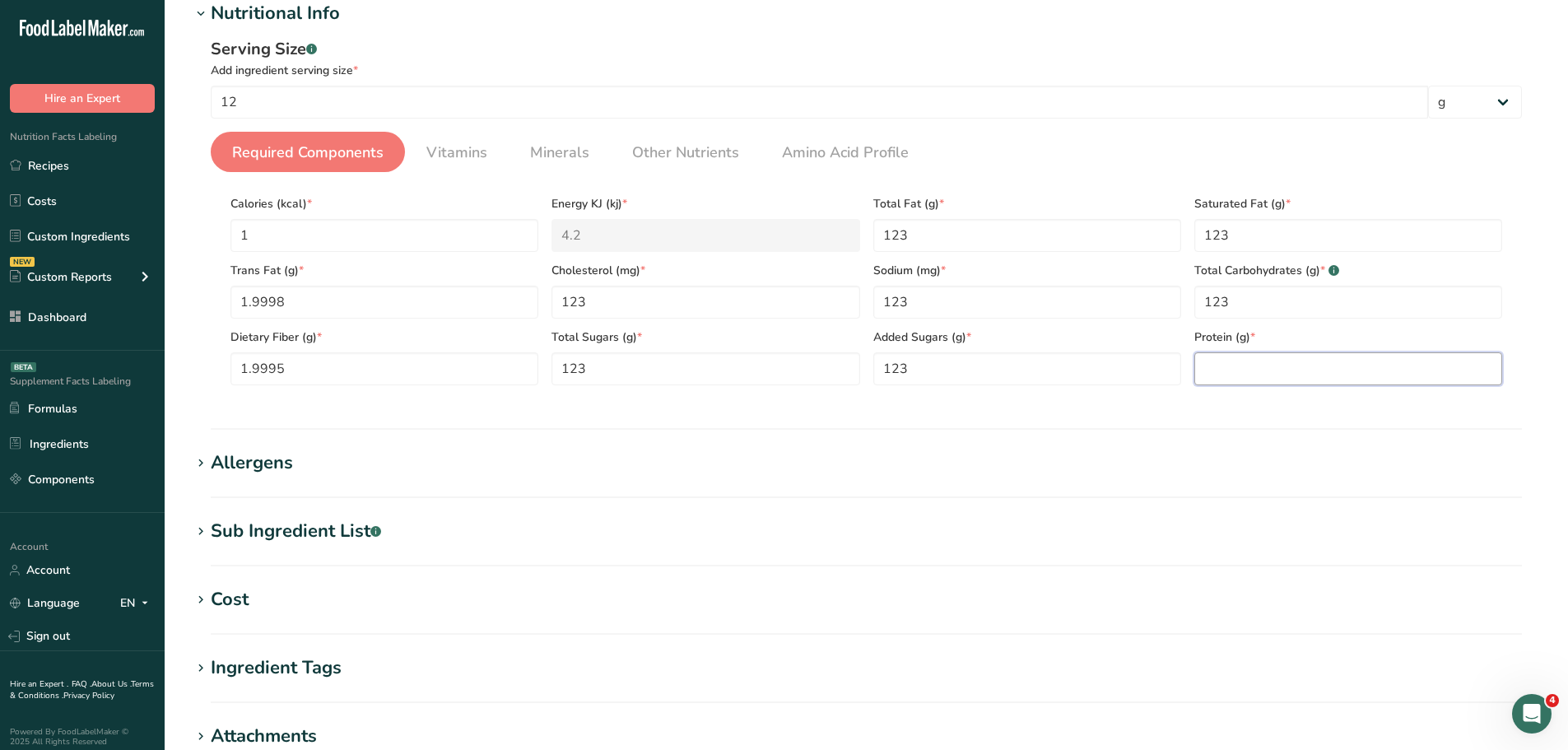
click at [1260, 382] on input "number" at bounding box center [1349, 368] width 308 height 33
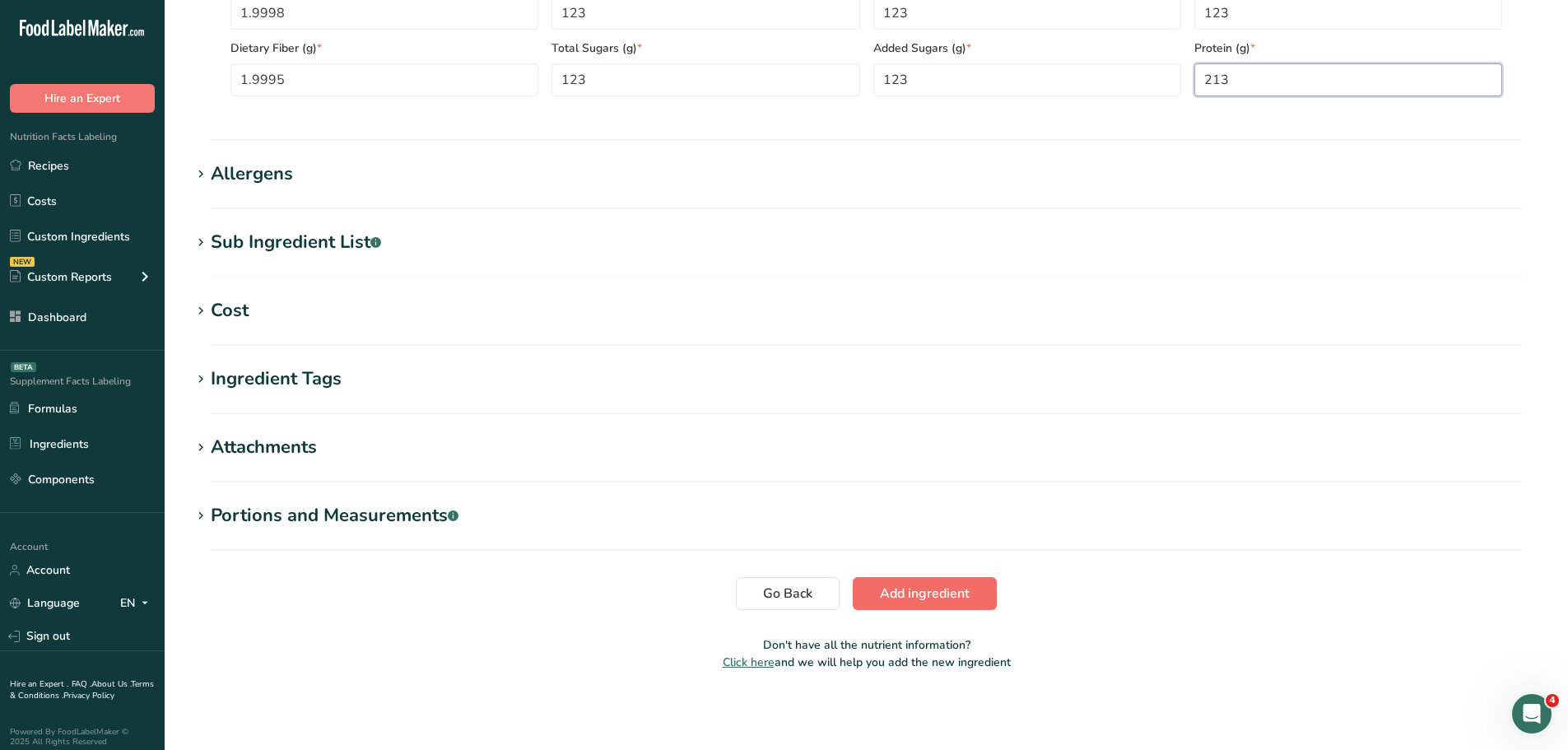
type input "213"
click at [932, 597] on span "Add ingredient" at bounding box center [924, 593] width 90 height 20
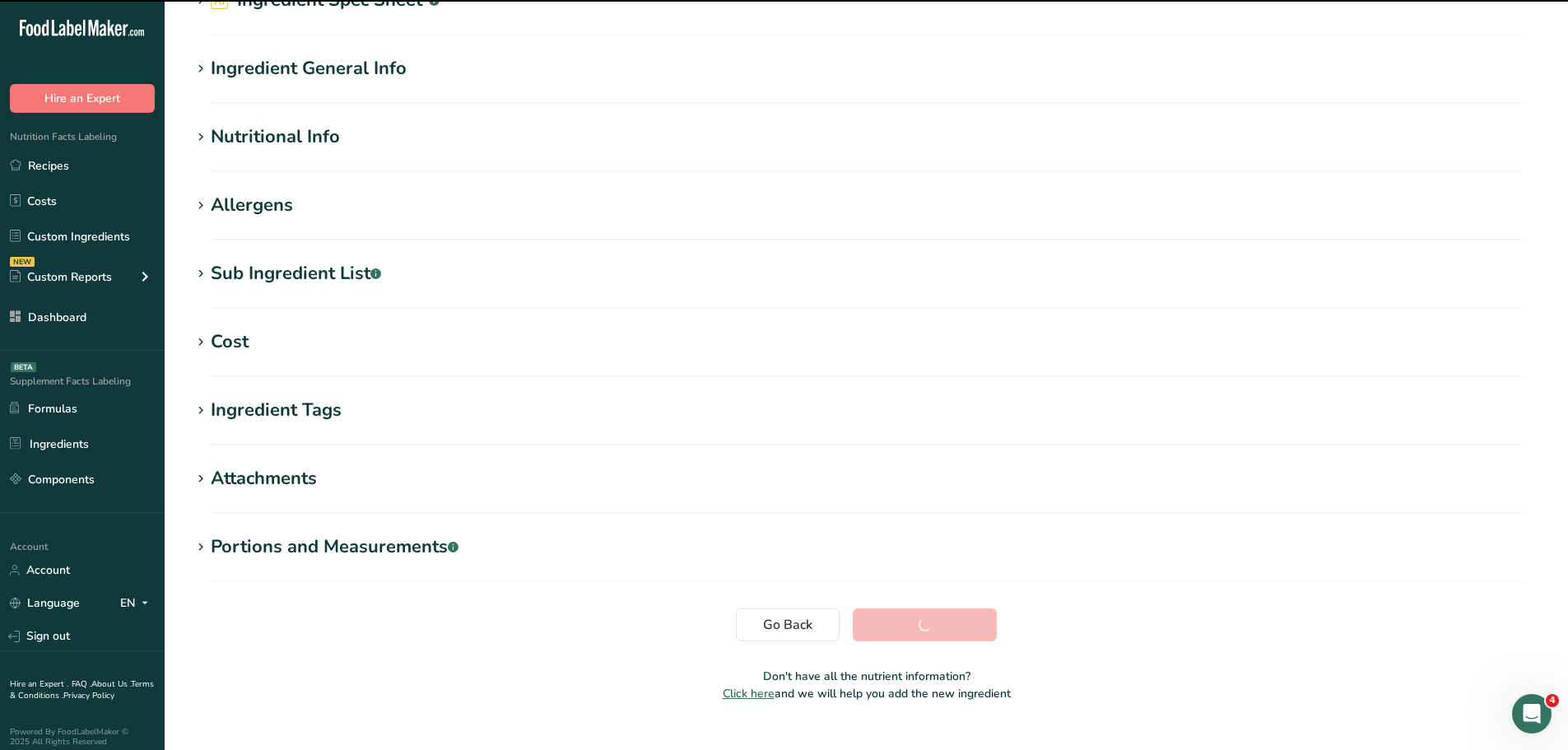
scroll to position [0, 0]
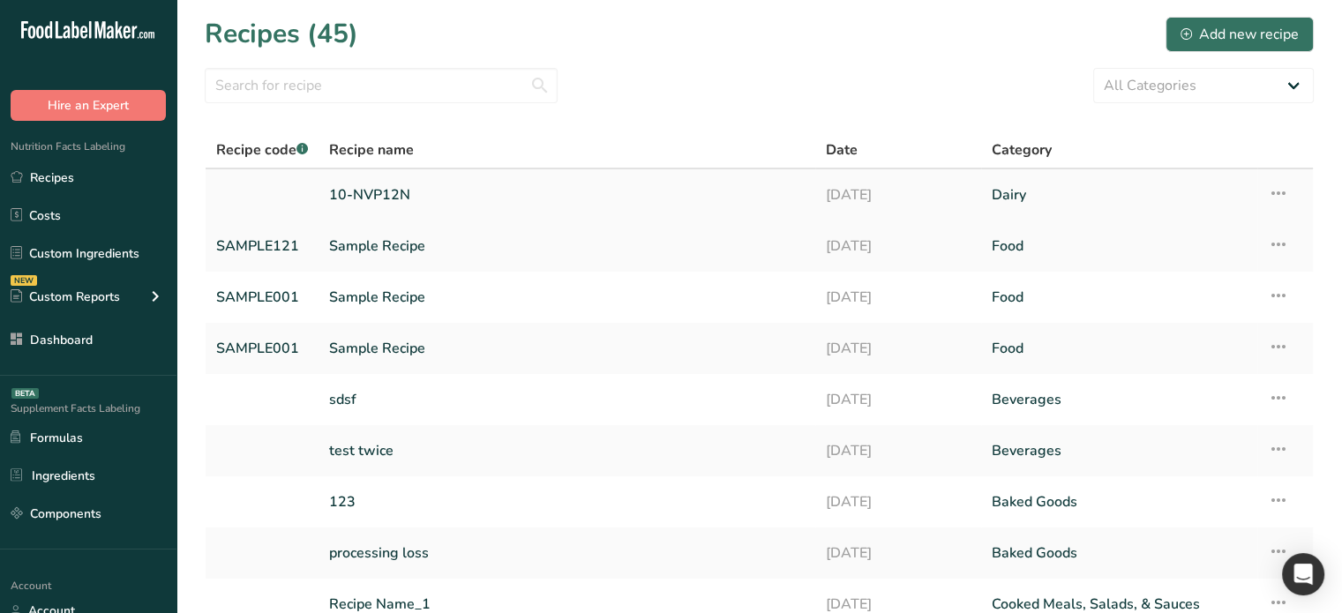
click at [392, 193] on link "10-NVP12N" at bounding box center [567, 195] width 476 height 37
